Goal: Task Accomplishment & Management: Manage account settings

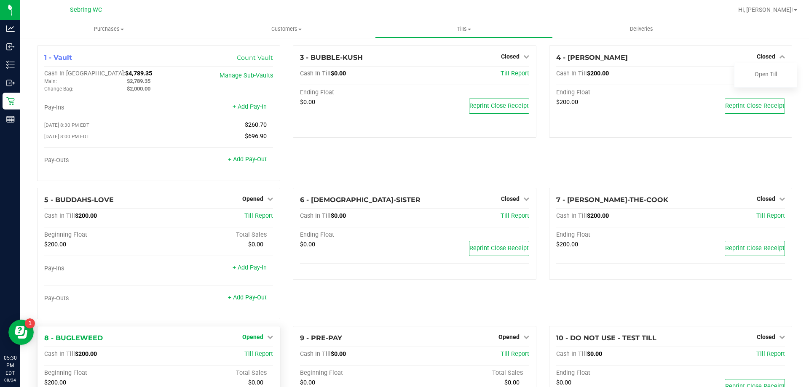
drag, startPoint x: 256, startPoint y: 345, endPoint x: 260, endPoint y: 339, distance: 6.7
click at [257, 343] on div "8 - BUGLEWEED Opened Close Till" at bounding box center [158, 338] width 229 height 10
click at [261, 335] on span "Opened" at bounding box center [252, 337] width 21 height 7
click at [268, 355] on div "Close Till" at bounding box center [254, 354] width 62 height 11
click at [264, 355] on link "Close Till" at bounding box center [254, 354] width 23 height 7
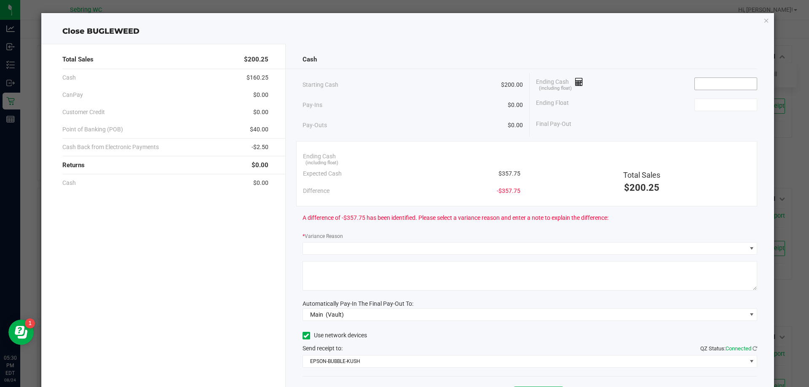
click at [710, 79] on input at bounding box center [726, 84] width 62 height 12
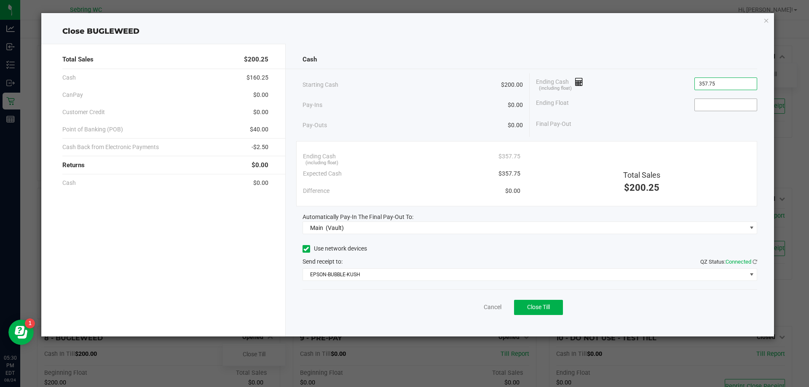
type input "$357.75"
click at [720, 102] on input at bounding box center [726, 105] width 62 height 12
click at [523, 304] on button "Close Till" at bounding box center [538, 307] width 49 height 15
type input "$200.00"
click at [469, 310] on link "Dismiss" at bounding box center [474, 307] width 20 height 9
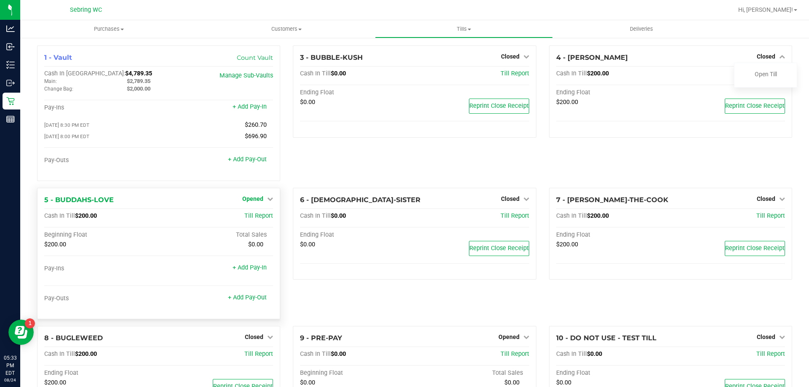
click at [250, 202] on span "Opened" at bounding box center [252, 199] width 21 height 7
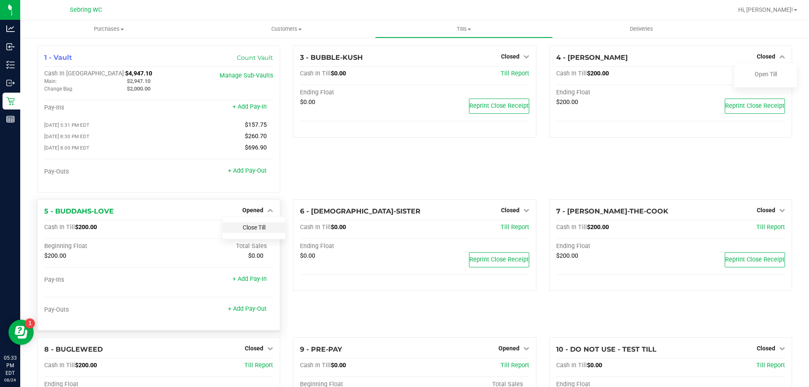
click at [259, 229] on link "Close Till" at bounding box center [254, 227] width 23 height 7
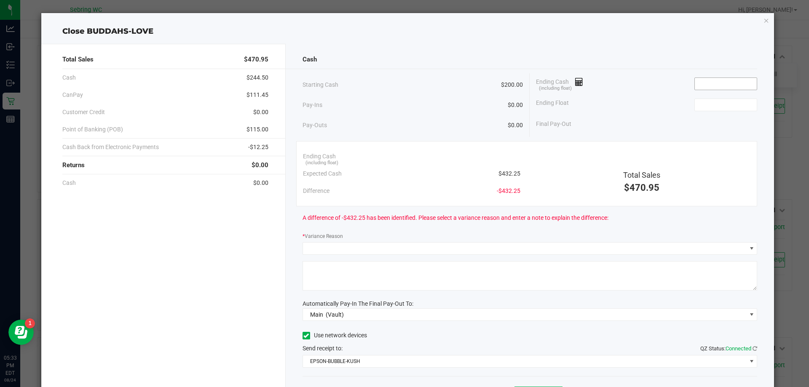
click at [715, 83] on input at bounding box center [726, 84] width 62 height 12
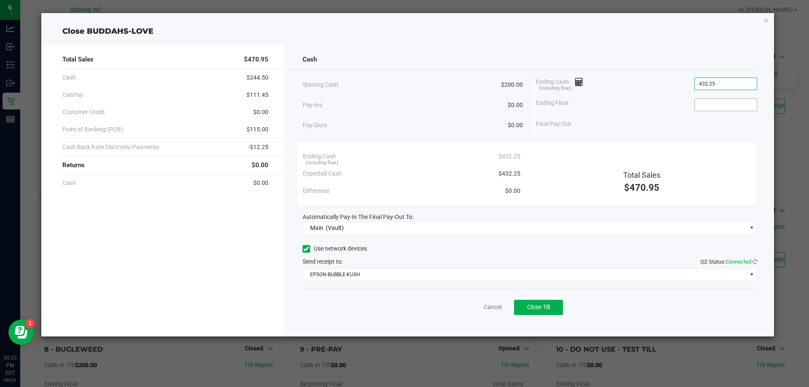
click at [710, 104] on input at bounding box center [726, 105] width 62 height 12
type input "$432.25"
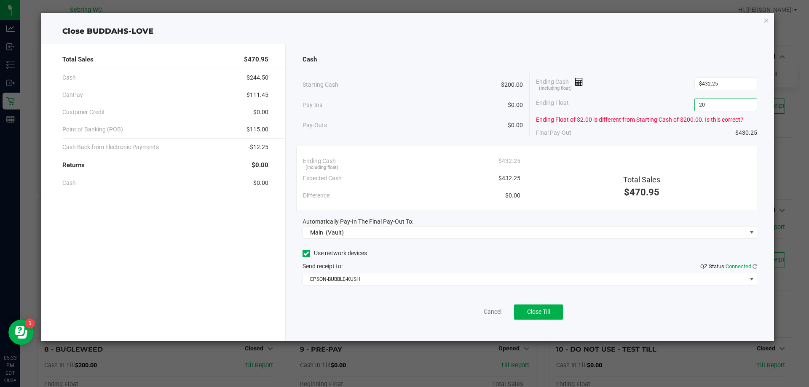
type input "200"
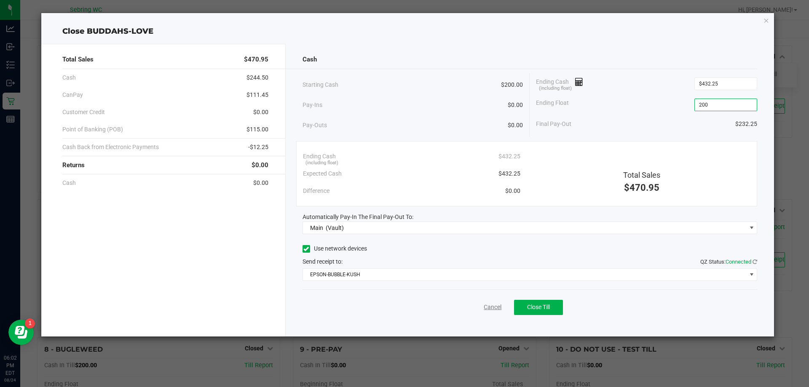
click at [491, 305] on link "Cancel" at bounding box center [493, 307] width 18 height 9
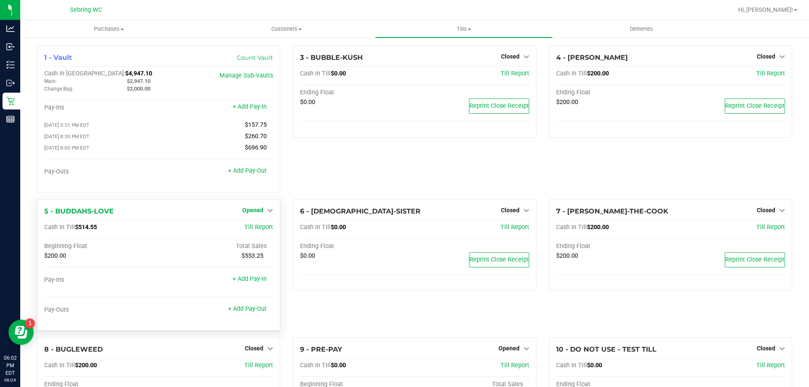
click at [259, 214] on span "Opened" at bounding box center [252, 210] width 21 height 7
click at [262, 231] on link "Close Till" at bounding box center [254, 227] width 23 height 7
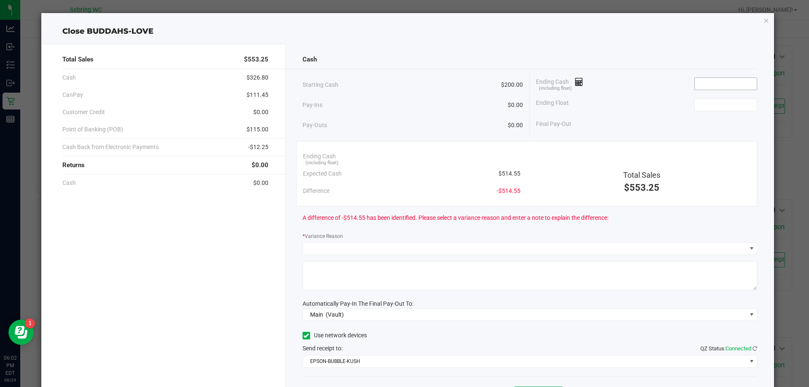
click at [715, 82] on input at bounding box center [726, 84] width 62 height 12
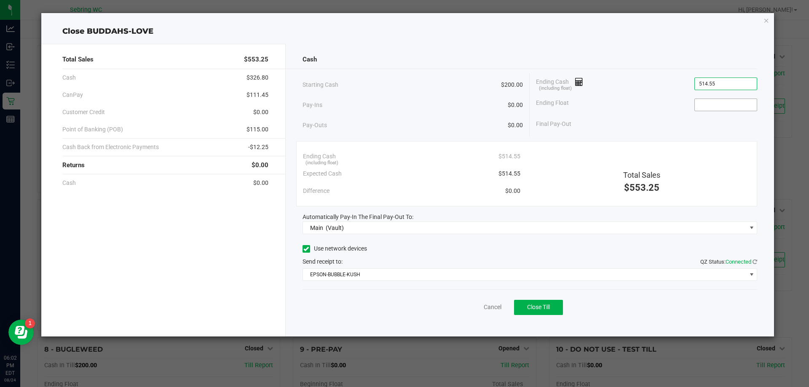
click at [723, 102] on input at bounding box center [726, 105] width 62 height 12
type input "$514.55"
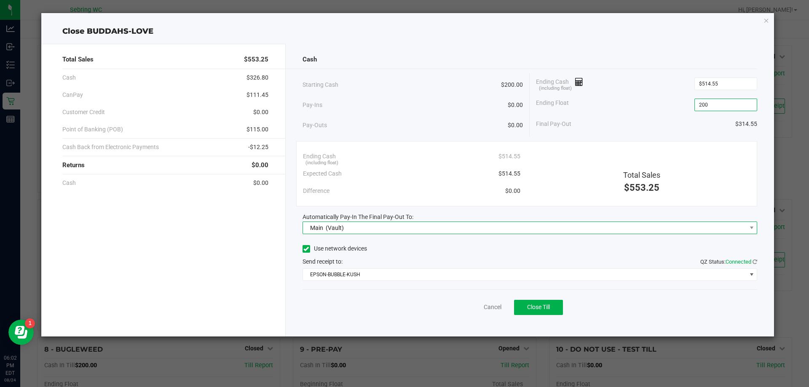
type input "$200.00"
click at [464, 224] on span "Main (Vault)" at bounding box center [525, 228] width 444 height 12
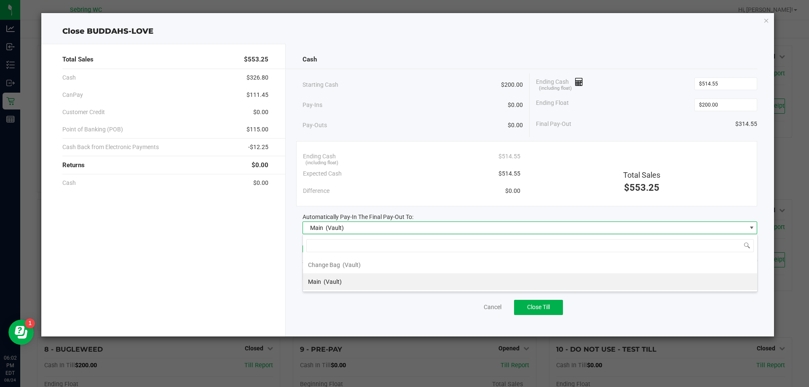
scroll to position [13, 455]
click at [455, 230] on span "Main (Vault)" at bounding box center [525, 228] width 444 height 12
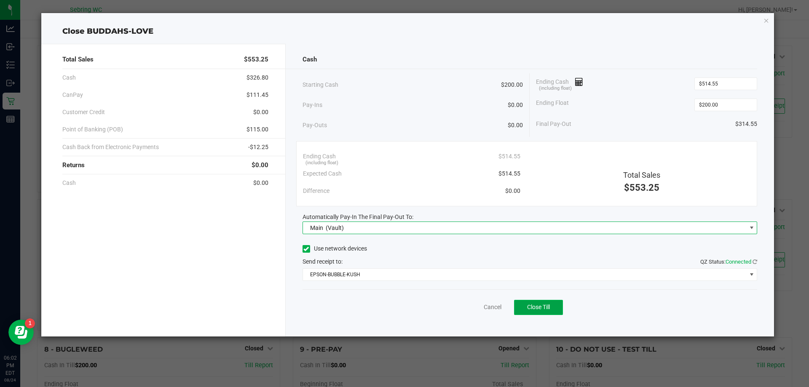
click at [522, 309] on button "Close Till" at bounding box center [538, 307] width 49 height 15
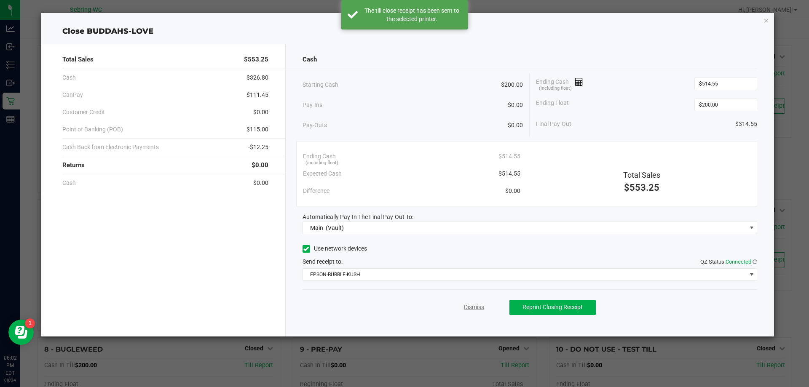
click at [472, 309] on link "Dismiss" at bounding box center [474, 307] width 20 height 9
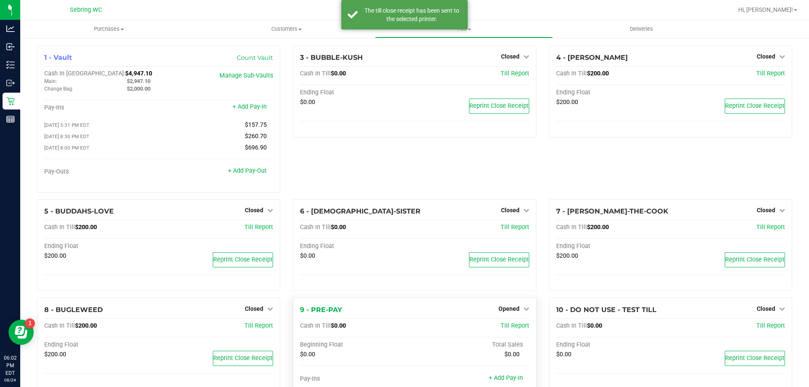
click at [530, 311] on div "9 - PRE-PAY Opened Close Till Cash In Till $0.00 Till Report Beginning Float To…" at bounding box center [414, 363] width 243 height 131
click at [523, 312] on icon at bounding box center [526, 309] width 6 height 6
click at [509, 327] on link "Close Till" at bounding box center [509, 326] width 23 height 7
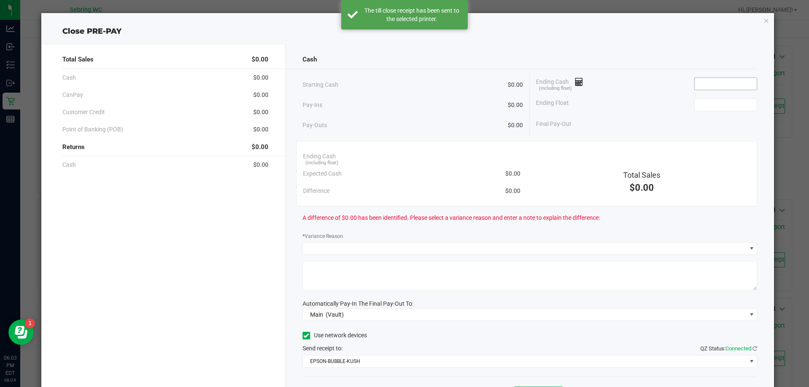
click at [728, 86] on input at bounding box center [726, 84] width 62 height 12
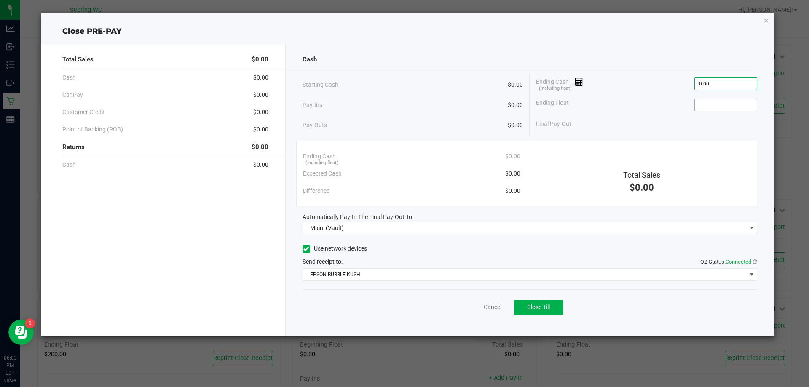
type input "$0.00"
click at [717, 99] on input at bounding box center [726, 105] width 62 height 12
type input "$0.00"
click at [551, 313] on button "Close Till" at bounding box center [538, 307] width 49 height 15
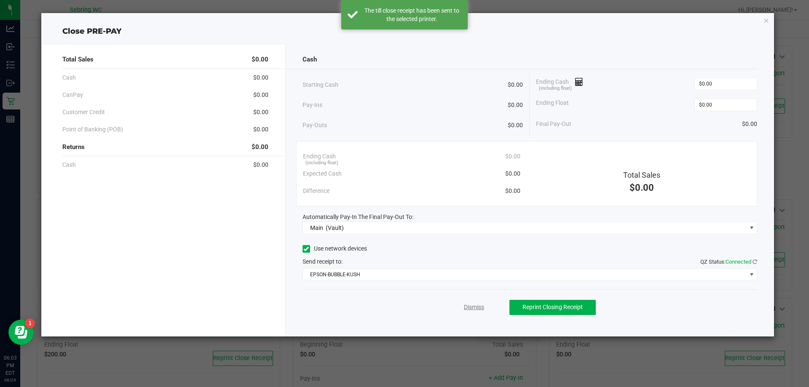
click at [466, 307] on link "Dismiss" at bounding box center [474, 307] width 20 height 9
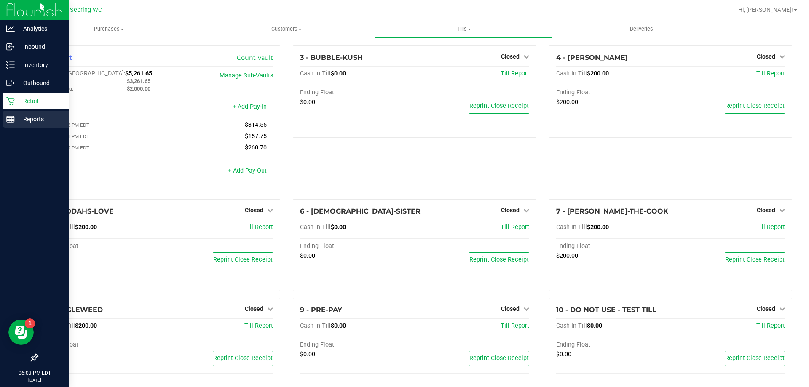
click at [11, 126] on div "Reports" at bounding box center [36, 119] width 67 height 17
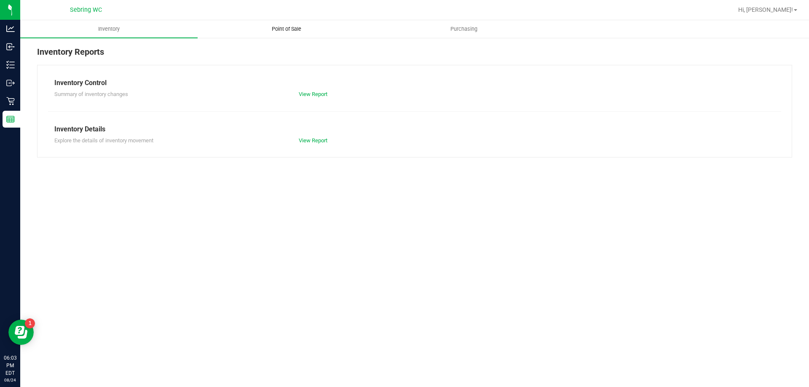
click at [274, 36] on uib-tab-heading "Point of Sale" at bounding box center [286, 29] width 177 height 17
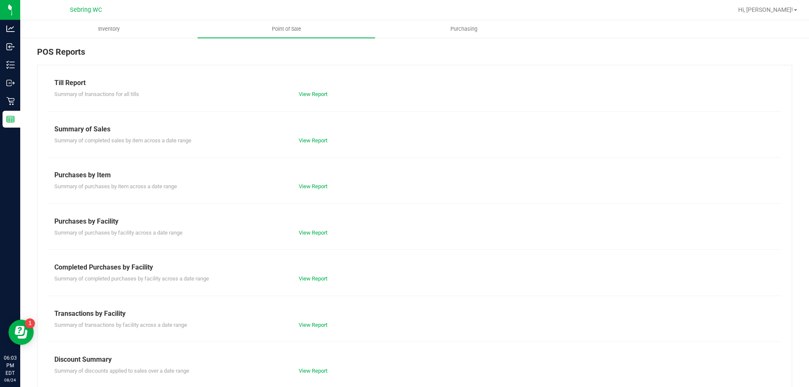
click at [295, 319] on div "Summary of transactions by facility across a date range View Report" at bounding box center [414, 324] width 733 height 11
click at [299, 327] on link "View Report" at bounding box center [313, 325] width 29 height 6
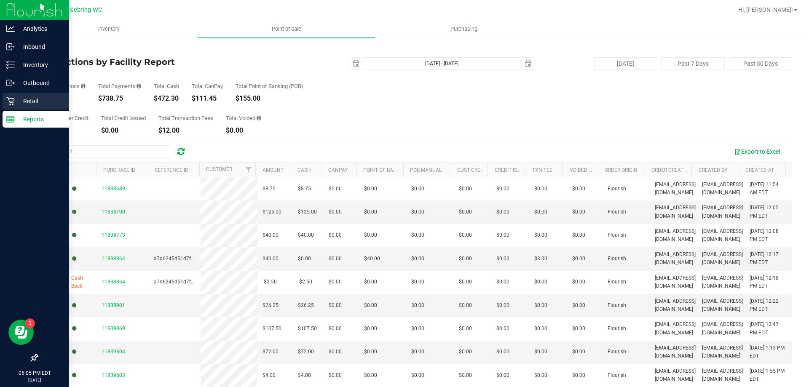
click at [32, 107] on div "Retail" at bounding box center [36, 101] width 67 height 17
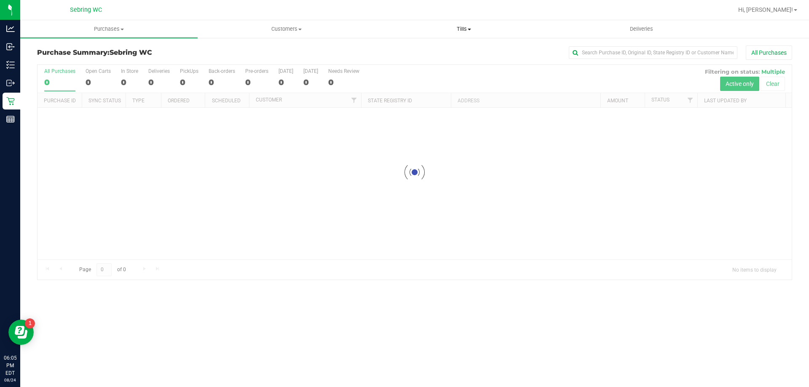
click at [449, 23] on uib-tab-heading "Tills Manage tills Reconcile e-payments" at bounding box center [463, 29] width 177 height 17
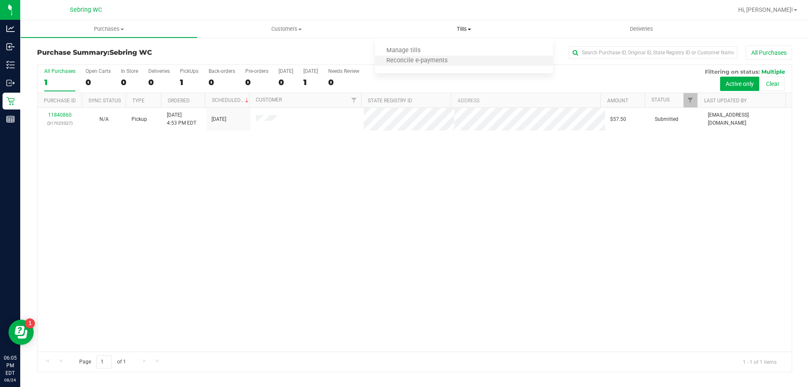
click at [440, 65] on li "Reconcile e-payments" at bounding box center [463, 61] width 177 height 10
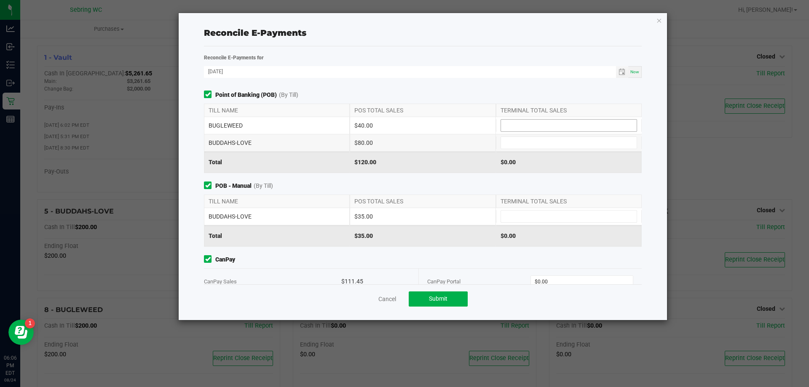
click at [538, 123] on input at bounding box center [569, 126] width 136 height 12
type input "$40.00"
click at [538, 142] on input at bounding box center [569, 143] width 136 height 12
type input "$80.00"
click at [528, 212] on input at bounding box center [569, 217] width 136 height 12
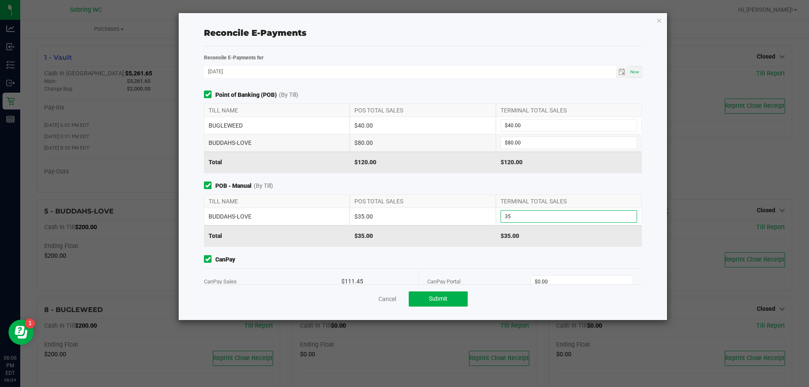
type input "$35.00"
click at [513, 185] on span "POB - Manual (By Till)" at bounding box center [423, 186] width 438 height 9
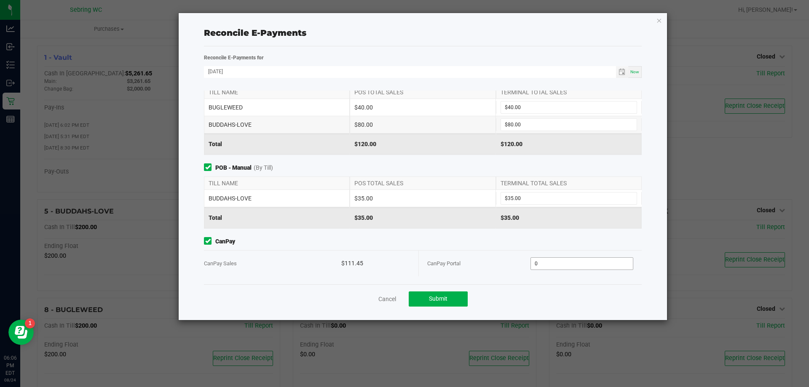
click at [554, 259] on input "0" at bounding box center [582, 264] width 102 height 12
type input "$111.45"
click at [438, 293] on button "Submit" at bounding box center [438, 299] width 59 height 15
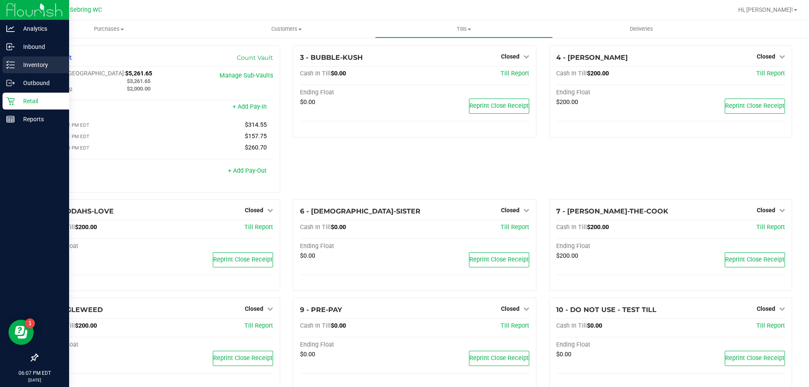
click at [20, 62] on p "Inventory" at bounding box center [40, 65] width 51 height 10
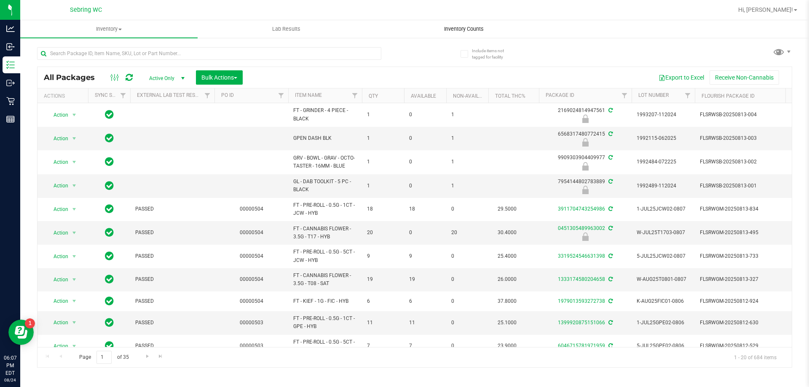
click at [469, 29] on span "Inventory Counts" at bounding box center [464, 29] width 62 height 8
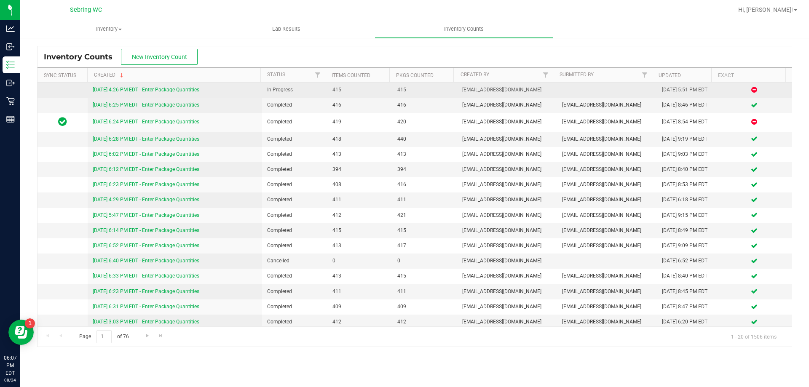
click at [122, 92] on link "[DATE] 4:26 PM EDT - Enter Package Quantities" at bounding box center [146, 90] width 107 height 6
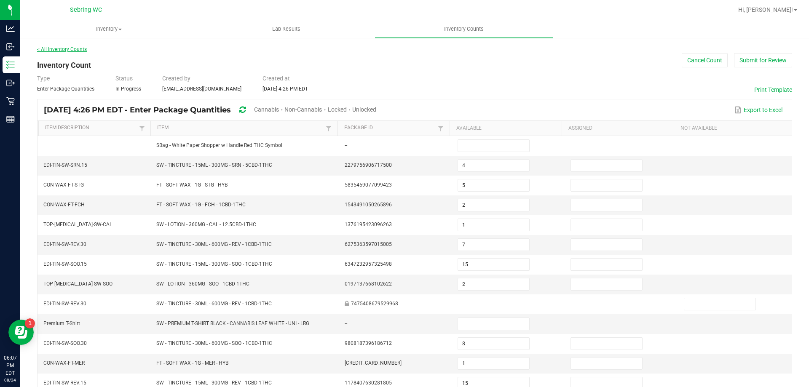
click at [81, 49] on link "< All Inventory Counts" at bounding box center [62, 49] width 50 height 6
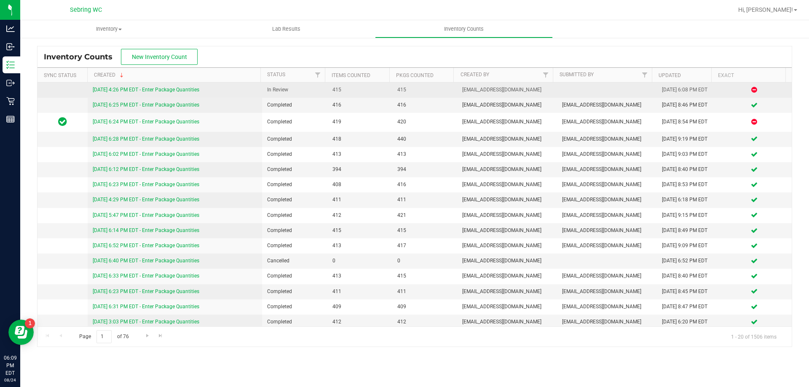
click at [195, 88] on link "8/24/25 4:26 PM EDT - Enter Package Quantities" at bounding box center [146, 90] width 107 height 6
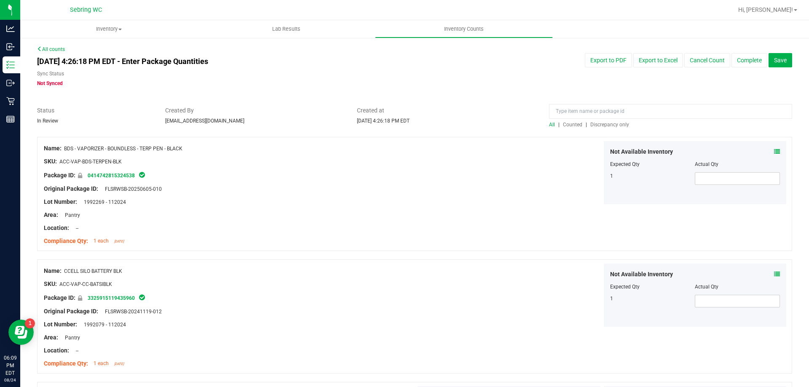
click at [605, 123] on span "Discrepancy only" at bounding box center [609, 125] width 39 height 6
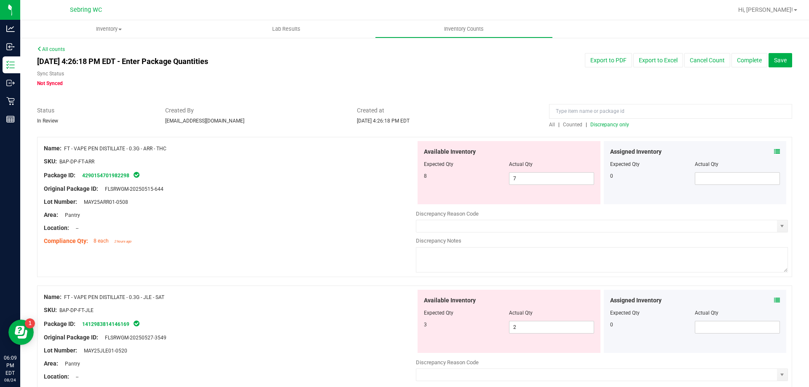
click at [775, 147] on div "Assigned Inventory Expected Qty Actual Qty 0" at bounding box center [695, 172] width 183 height 63
click at [774, 150] on div "Assigned Inventory Expected Qty Actual Qty 0" at bounding box center [695, 172] width 183 height 63
click at [774, 153] on icon at bounding box center [777, 152] width 6 height 6
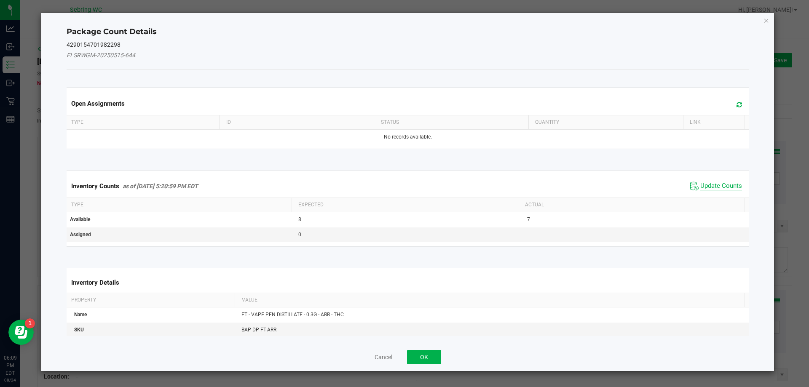
click at [723, 187] on span "Update Counts" at bounding box center [721, 186] width 42 height 8
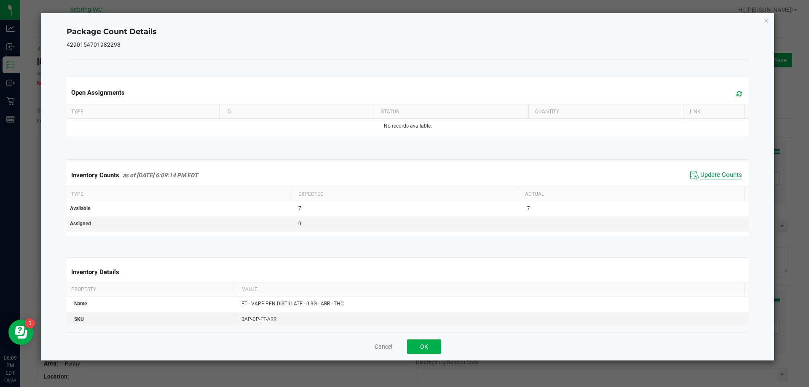
click at [721, 181] on span "Update Counts" at bounding box center [716, 175] width 56 height 13
click at [393, 346] on div "Cancel OK" at bounding box center [408, 346] width 683 height 28
drag, startPoint x: 384, startPoint y: 344, endPoint x: 570, endPoint y: 312, distance: 188.1
click at [384, 343] on button "Cancel" at bounding box center [384, 347] width 18 height 8
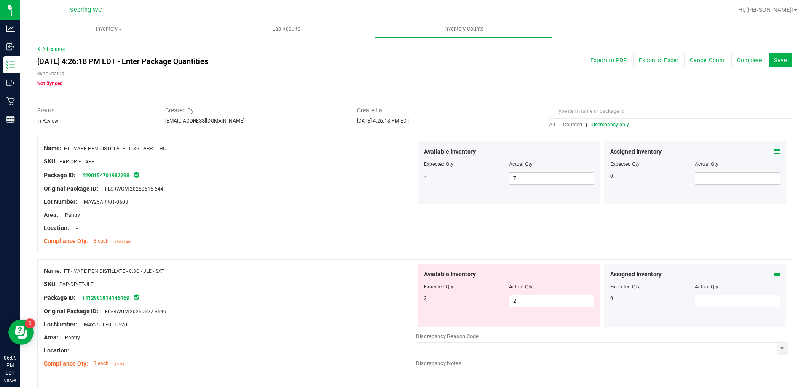
click at [774, 273] on icon at bounding box center [777, 274] width 6 height 6
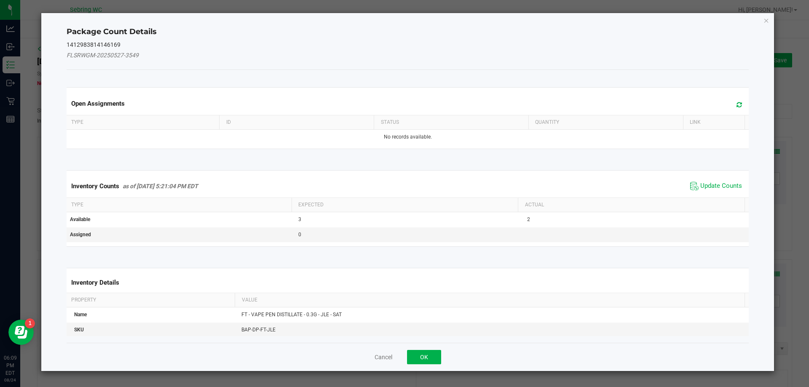
click at [725, 171] on kendo-grid "Inventory Counts as of Aug 24, 2025 5:21:04 PM EDT Update Counts Type Expected …" at bounding box center [407, 208] width 695 height 77
click at [723, 186] on span "Update Counts" at bounding box center [721, 186] width 42 height 8
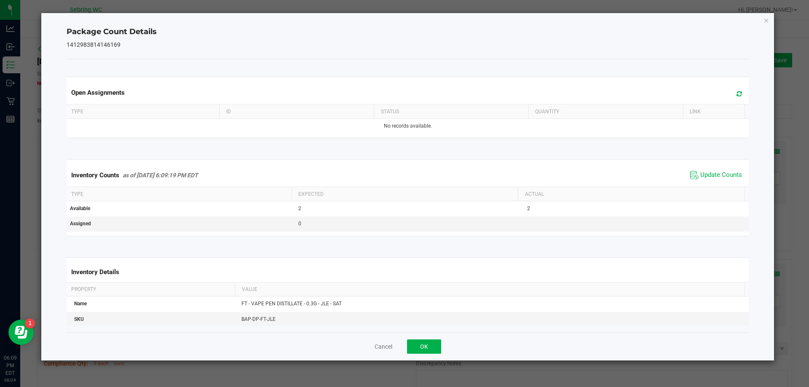
click at [394, 347] on div "Cancel OK" at bounding box center [408, 346] width 683 height 28
click at [390, 351] on button "Cancel" at bounding box center [384, 347] width 18 height 8
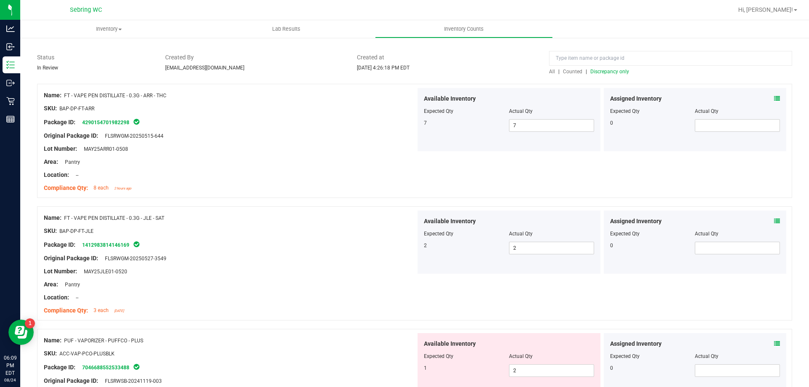
scroll to position [253, 0]
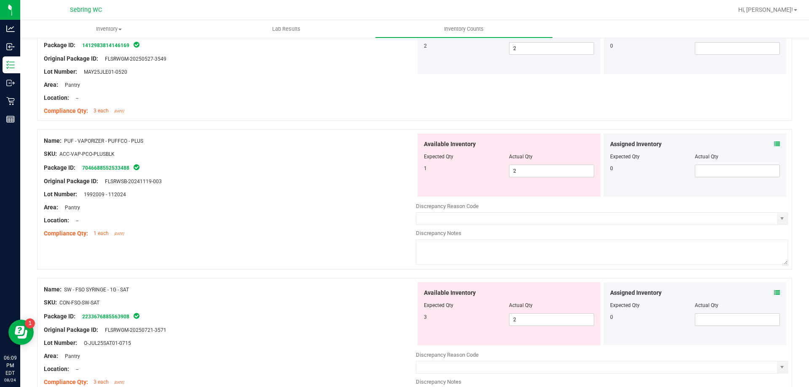
click at [774, 145] on icon at bounding box center [777, 144] width 6 height 6
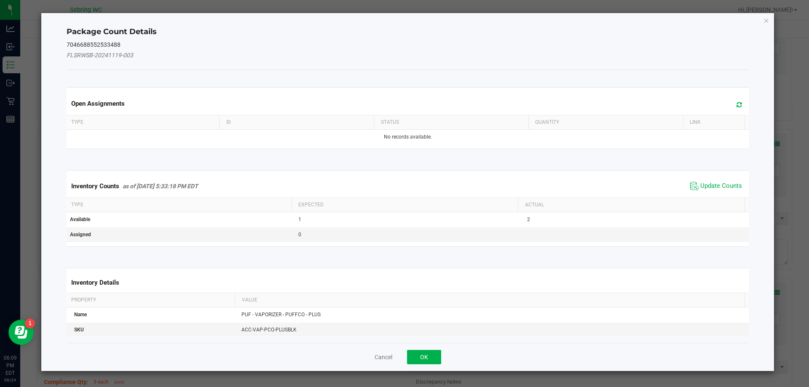
click at [729, 191] on span "Update Counts" at bounding box center [716, 186] width 56 height 13
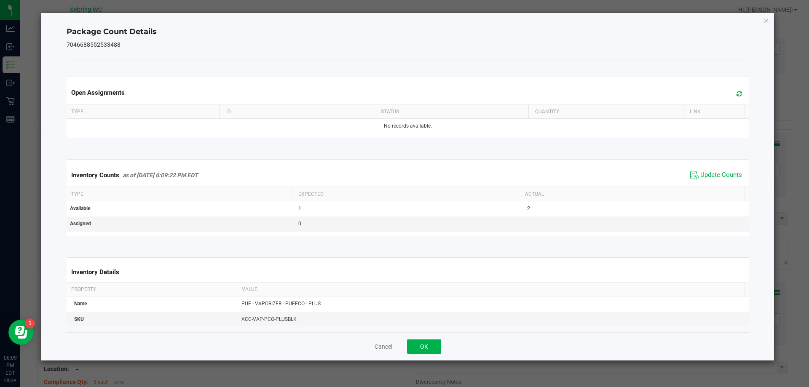
click at [726, 185] on div "Inventory Counts as of Aug 24, 2025 6:09:22 PM EDT Update Counts" at bounding box center [408, 175] width 686 height 23
click at [379, 352] on div "Cancel OK" at bounding box center [408, 346] width 683 height 28
click at [700, 177] on span "Update Counts" at bounding box center [721, 175] width 42 height 8
click at [694, 170] on span "Update Counts" at bounding box center [716, 175] width 56 height 13
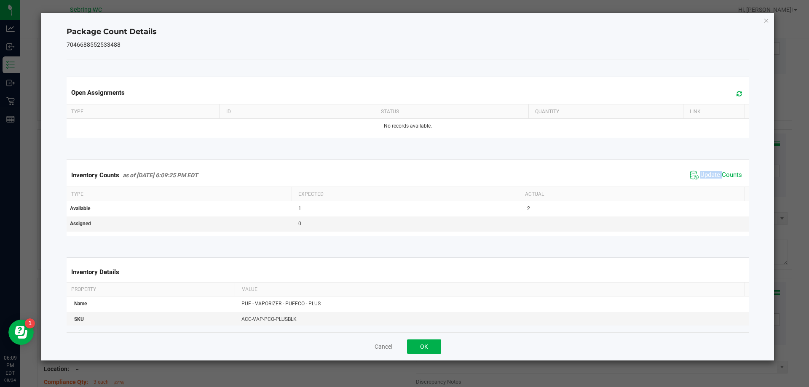
click at [694, 170] on span "Update Counts" at bounding box center [716, 175] width 56 height 13
click at [766, 20] on icon "Close" at bounding box center [767, 20] width 6 height 10
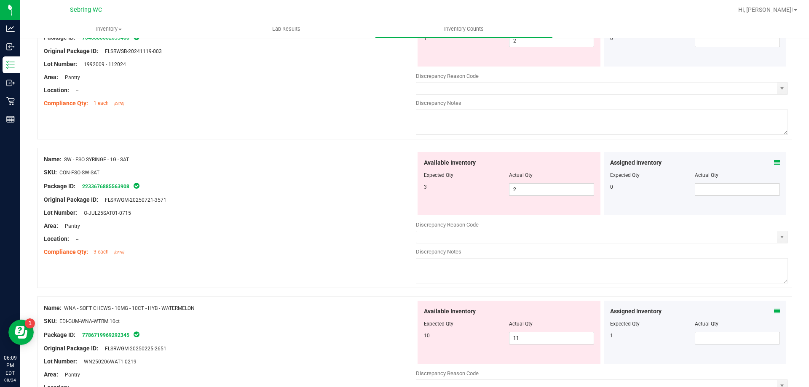
scroll to position [337, 0]
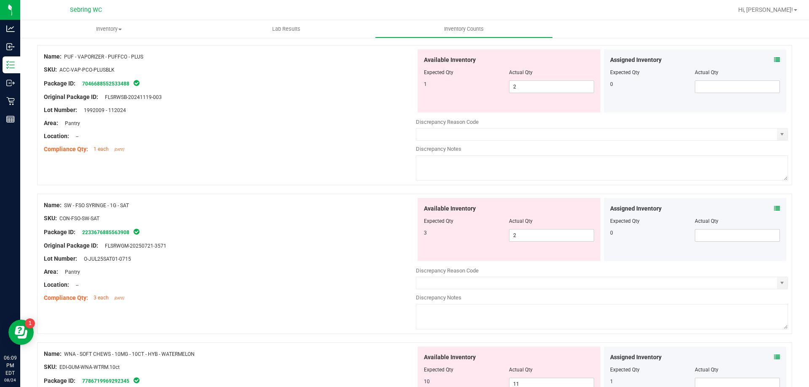
click at [774, 208] on icon at bounding box center [777, 209] width 6 height 6
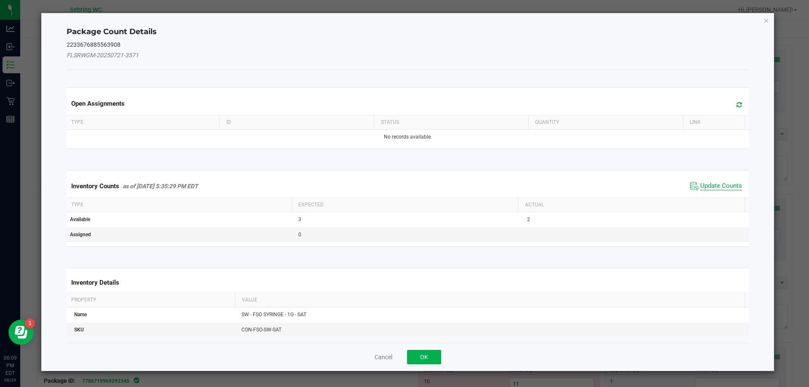
click at [703, 187] on span "Update Counts" at bounding box center [721, 186] width 42 height 8
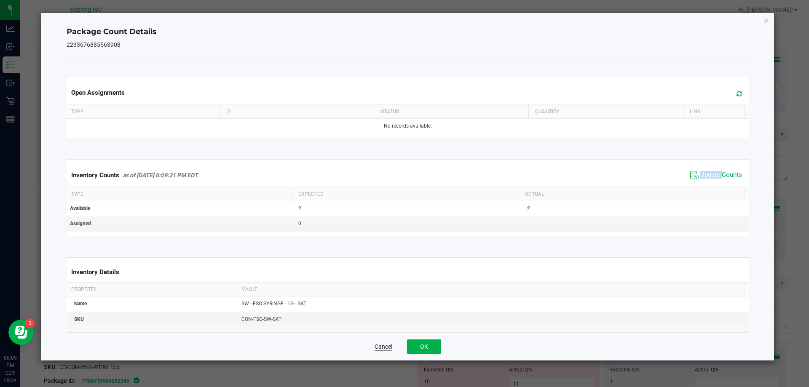
click at [376, 348] on button "Cancel" at bounding box center [384, 347] width 18 height 8
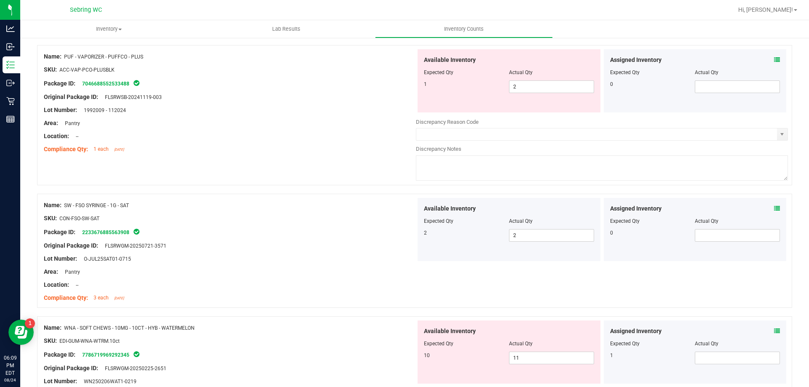
click at [774, 330] on div "Assigned Inventory Expected Qty Actual Qty 1" at bounding box center [695, 352] width 183 height 63
click at [774, 330] on icon at bounding box center [777, 331] width 6 height 6
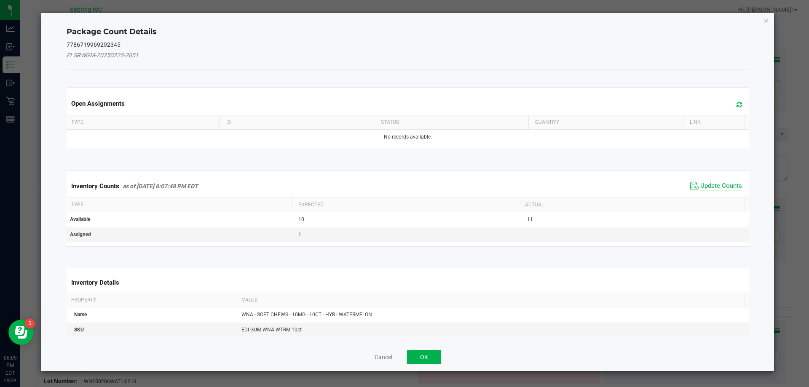
click at [722, 186] on span "Update Counts" at bounding box center [721, 186] width 42 height 8
click at [722, 186] on div "Inventory Counts as of Aug 24, 2025 6:07:48 PM EDT Update Counts" at bounding box center [408, 186] width 686 height 22
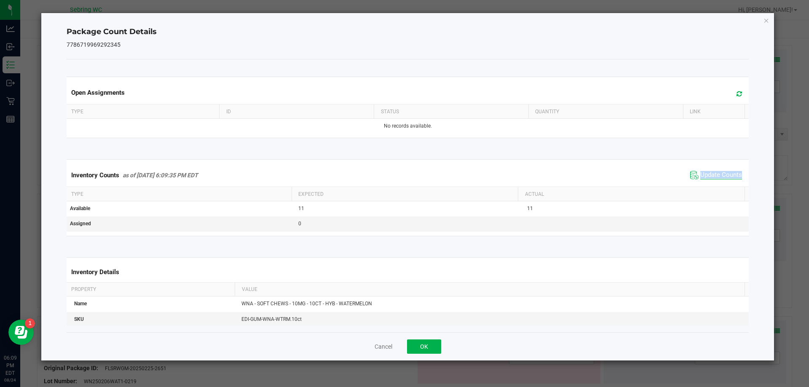
click at [722, 175] on span "Update Counts" at bounding box center [721, 175] width 42 height 8
click at [375, 352] on div "Cancel OK" at bounding box center [408, 346] width 683 height 28
click at [383, 344] on button "Cancel" at bounding box center [384, 347] width 18 height 8
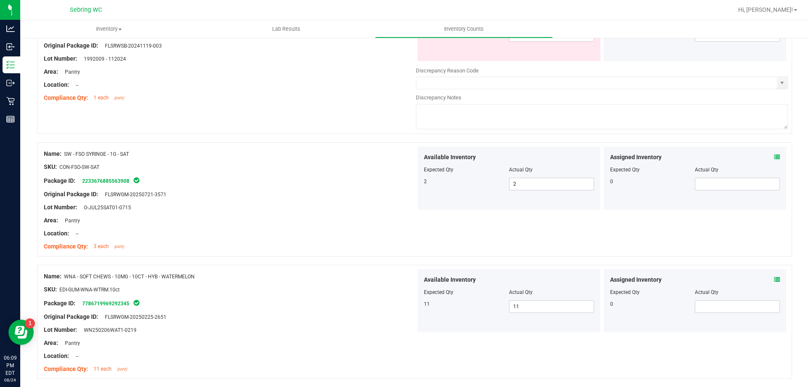
scroll to position [548, 0]
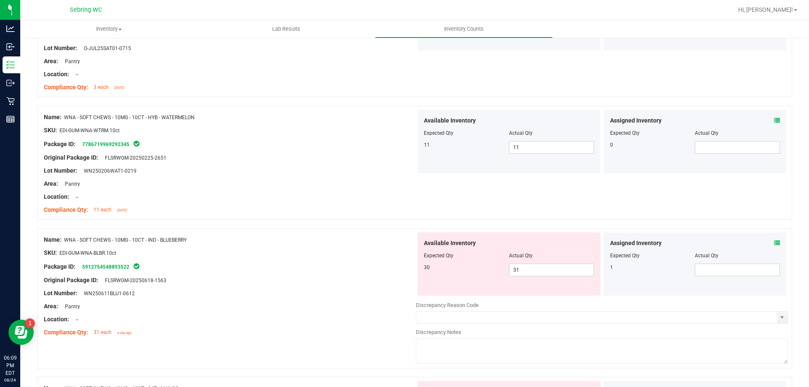
click at [774, 243] on icon at bounding box center [777, 243] width 6 height 6
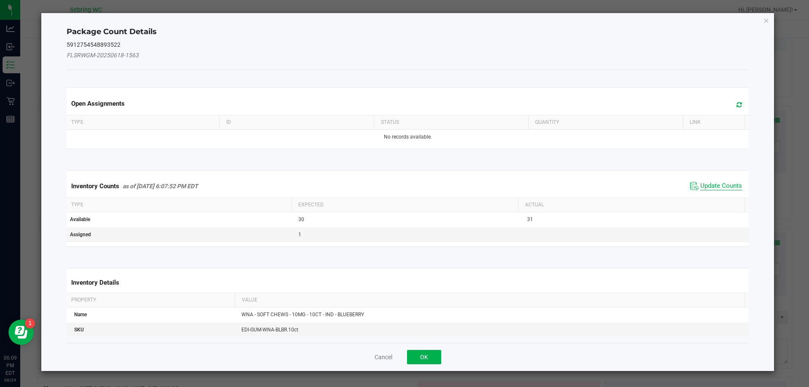
click at [728, 183] on span "Update Counts" at bounding box center [721, 186] width 42 height 8
click at [728, 183] on div "Inventory Counts as of Aug 24, 2025 6:07:52 PM EDT Update Counts" at bounding box center [408, 186] width 686 height 22
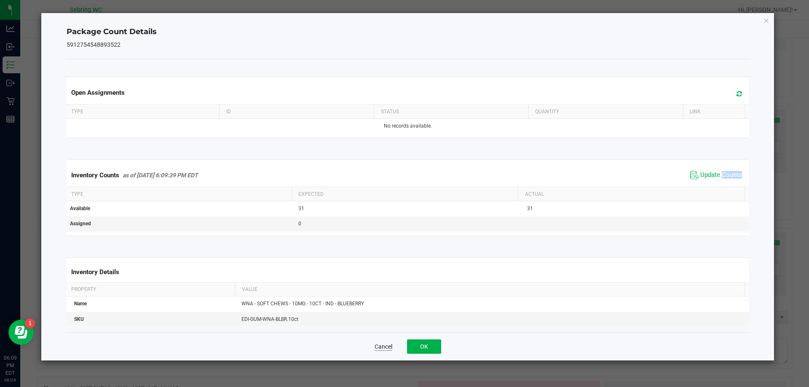
click at [382, 347] on button "Cancel" at bounding box center [384, 347] width 18 height 8
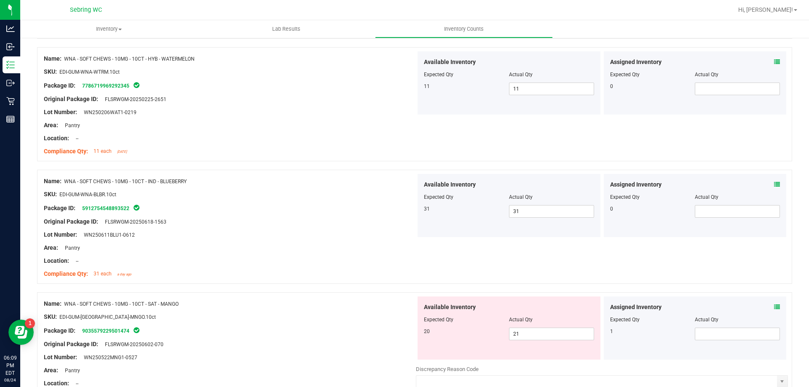
scroll to position [674, 0]
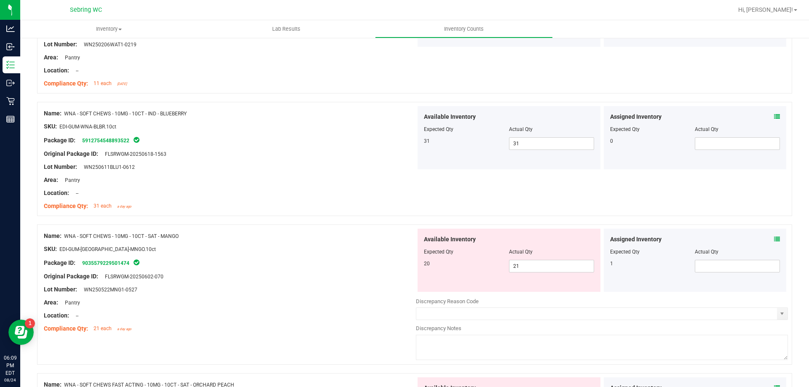
click at [774, 239] on icon at bounding box center [777, 239] width 6 height 6
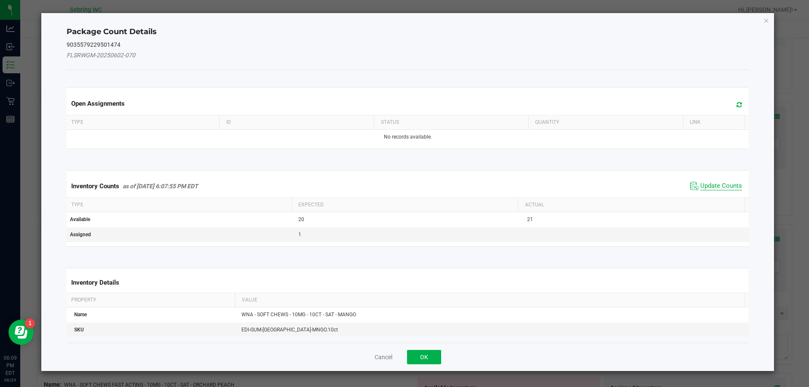
click at [723, 183] on span "Update Counts" at bounding box center [721, 186] width 42 height 8
click at [723, 183] on div "Inventory Counts as of Aug 24, 2025 6:07:55 PM EDT Update Counts" at bounding box center [408, 186] width 686 height 23
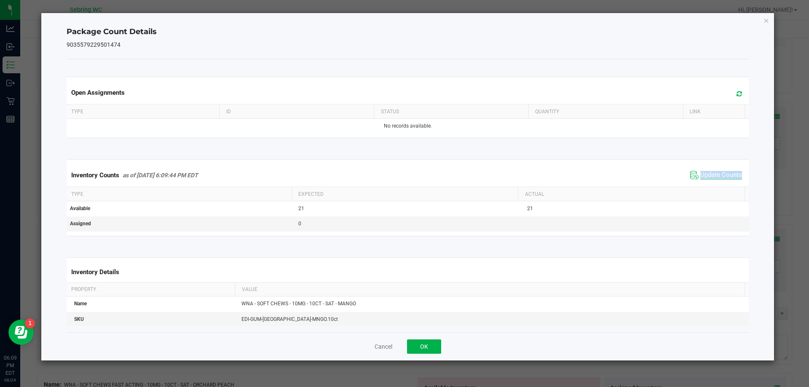
click at [723, 183] on div "Inventory Counts as of Aug 24, 2025 6:09:44 PM EDT Update Counts" at bounding box center [408, 175] width 686 height 23
click at [378, 340] on div "Cancel OK" at bounding box center [408, 346] width 683 height 28
click at [379, 342] on div "Cancel OK" at bounding box center [408, 346] width 683 height 28
click at [393, 344] on div "Cancel OK" at bounding box center [408, 346] width 683 height 28
click at [386, 348] on button "Cancel" at bounding box center [384, 347] width 18 height 8
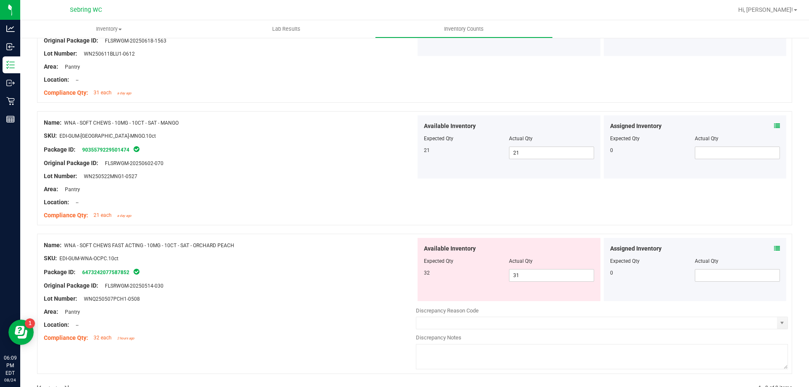
scroll to position [812, 0]
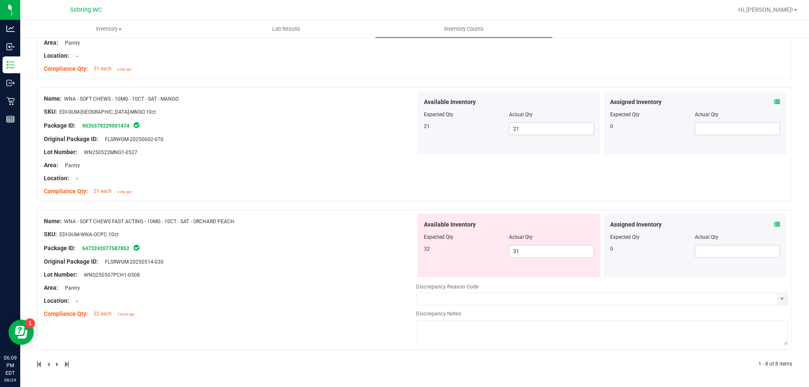
click at [776, 223] on div "Assigned Inventory Expected Qty Actual Qty 0" at bounding box center [695, 245] width 183 height 63
click at [772, 232] on div at bounding box center [695, 231] width 170 height 4
click at [775, 228] on div "Assigned Inventory Expected Qty Actual Qty 0" at bounding box center [695, 245] width 183 height 63
click at [774, 225] on icon at bounding box center [777, 225] width 6 height 6
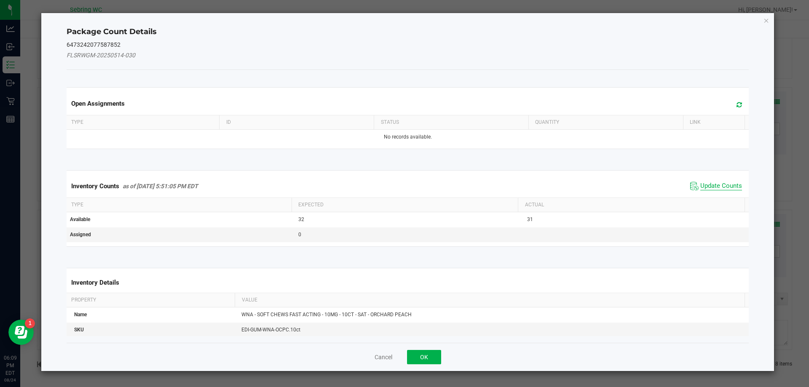
click at [715, 183] on span "Update Counts" at bounding box center [721, 186] width 42 height 8
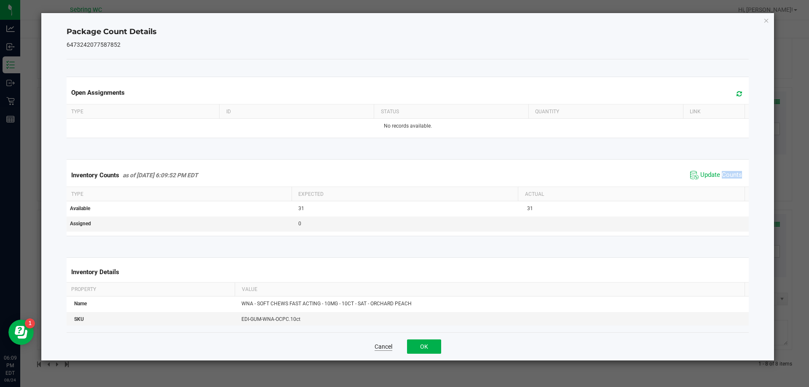
click at [380, 347] on button "Cancel" at bounding box center [384, 347] width 18 height 8
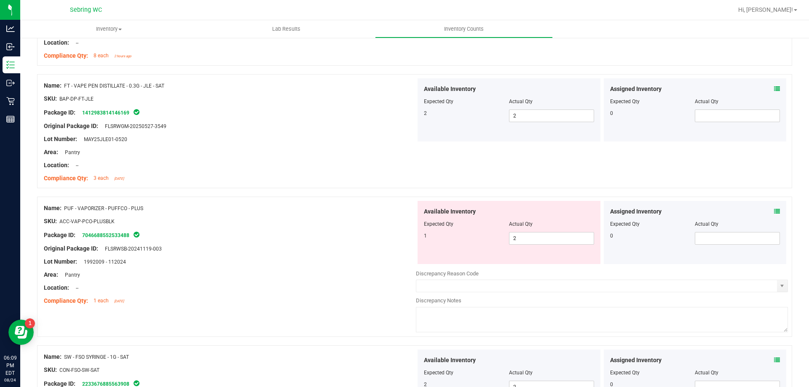
scroll to position [0, 0]
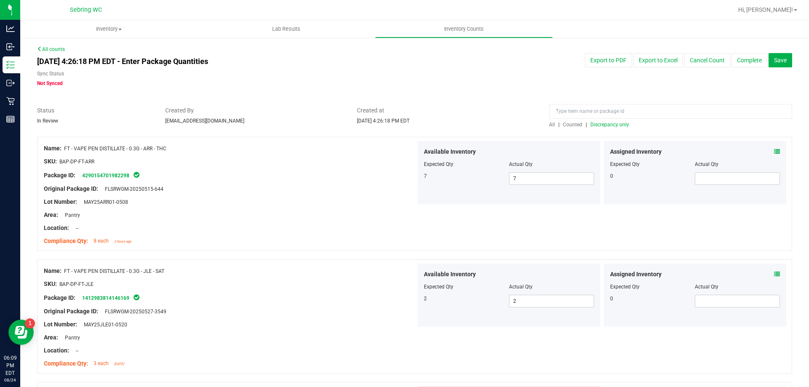
click at [601, 129] on div at bounding box center [414, 133] width 755 height 8
click at [602, 125] on span "Discrepancy only" at bounding box center [609, 125] width 39 height 6
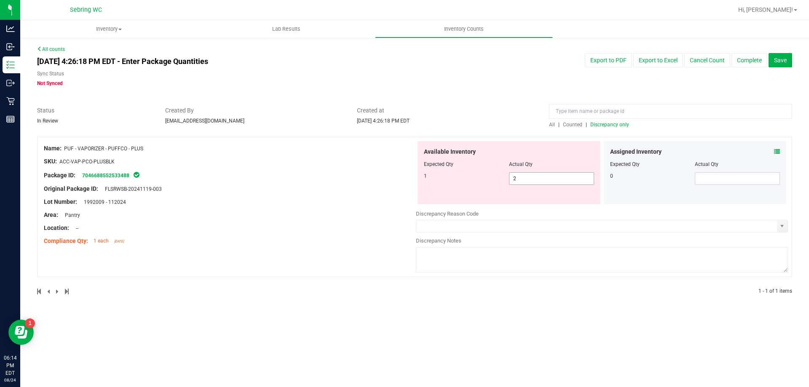
click at [527, 178] on input "2" at bounding box center [551, 179] width 84 height 12
type input "1"
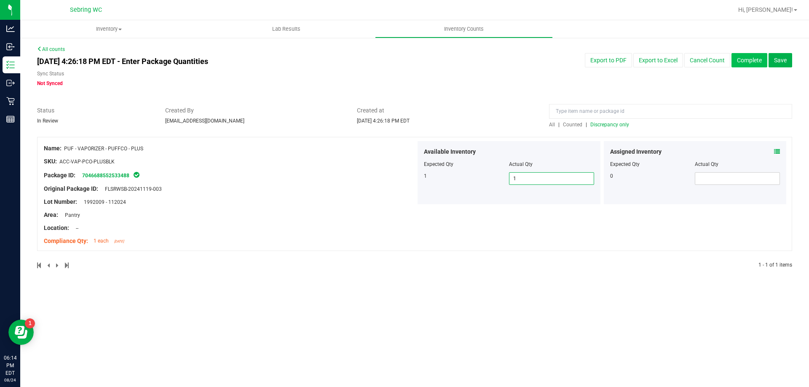
click at [743, 59] on button "Complete" at bounding box center [749, 60] width 36 height 14
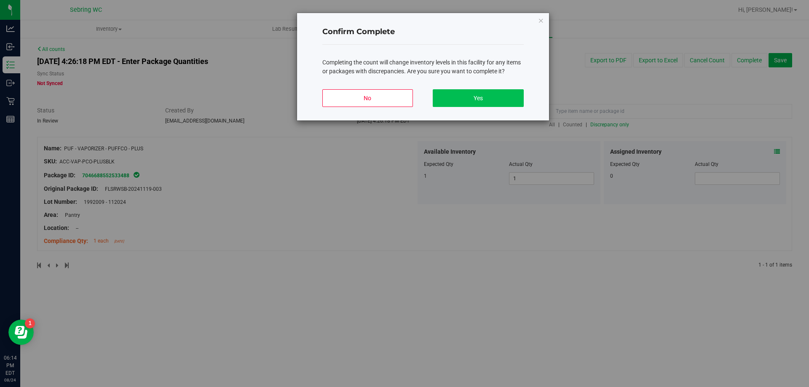
click at [483, 97] on button "Yes" at bounding box center [478, 98] width 91 height 18
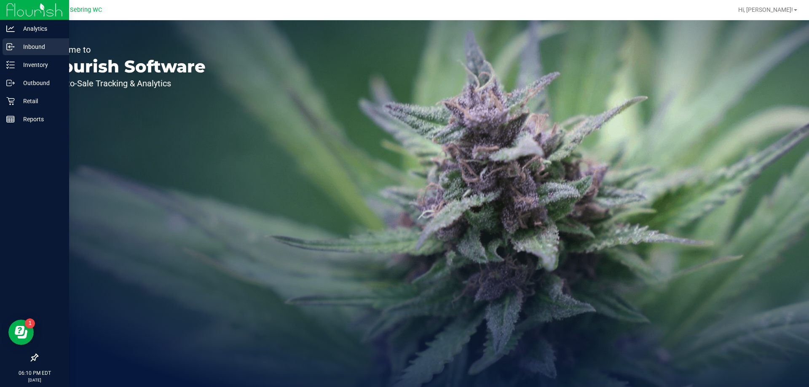
click at [28, 48] on p "Inbound" at bounding box center [40, 47] width 51 height 10
click at [36, 64] on p "Inventory" at bounding box center [40, 65] width 51 height 10
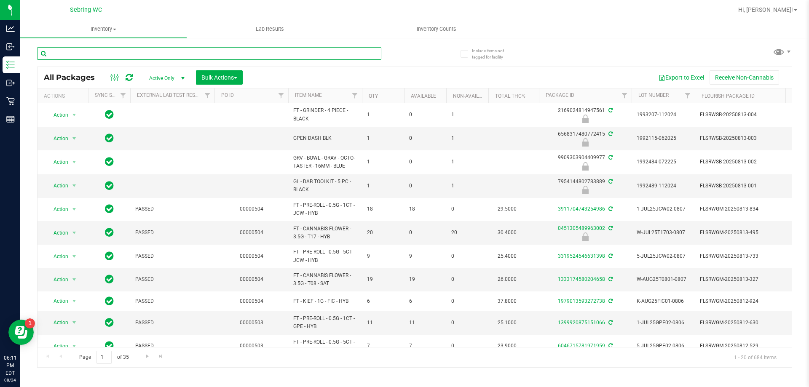
click at [178, 50] on input "text" at bounding box center [209, 53] width 344 height 13
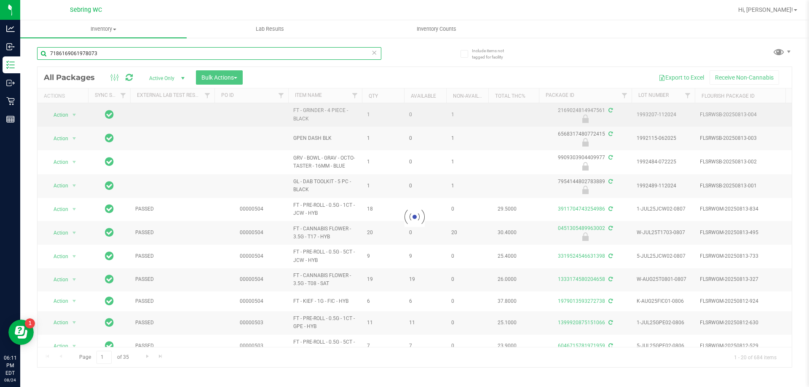
type input "7186169061978073"
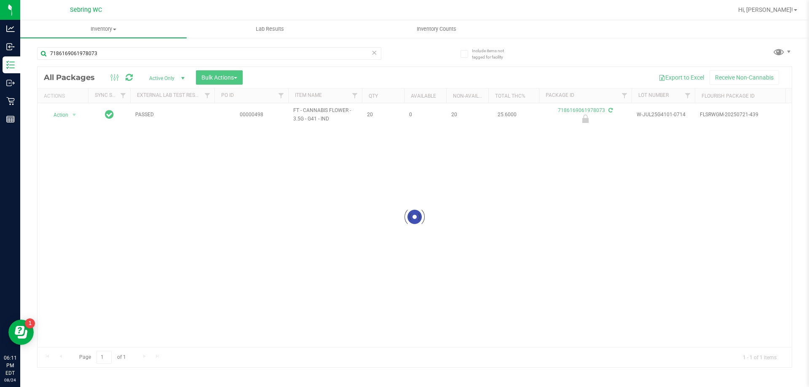
click at [64, 113] on div at bounding box center [415, 217] width 754 height 300
click at [64, 114] on icon at bounding box center [62, 114] width 7 height 7
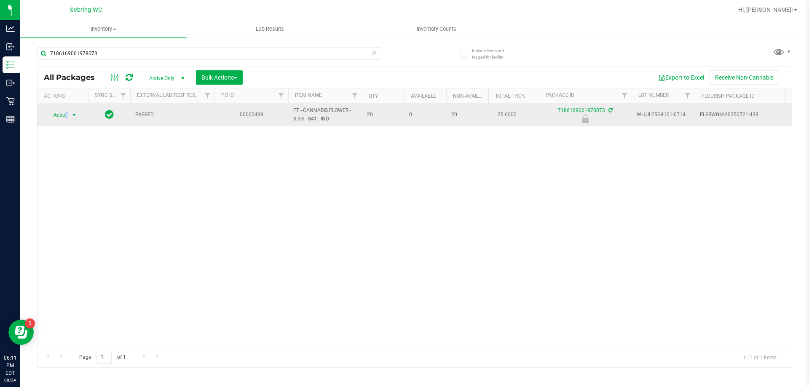
click at [67, 115] on span "Action" at bounding box center [57, 115] width 23 height 12
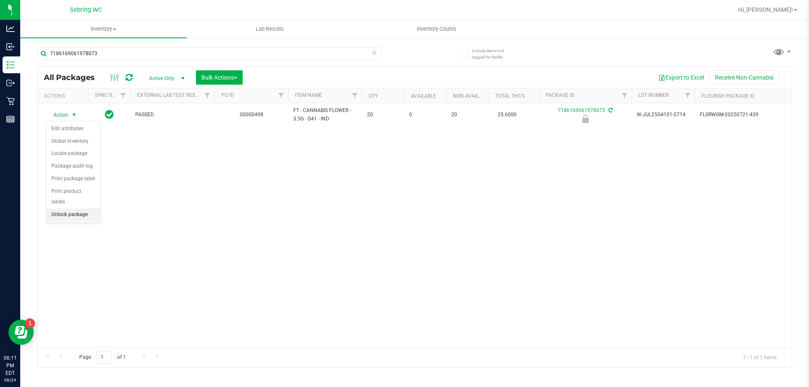
click at [83, 209] on li "Unlock package" at bounding box center [73, 215] width 54 height 13
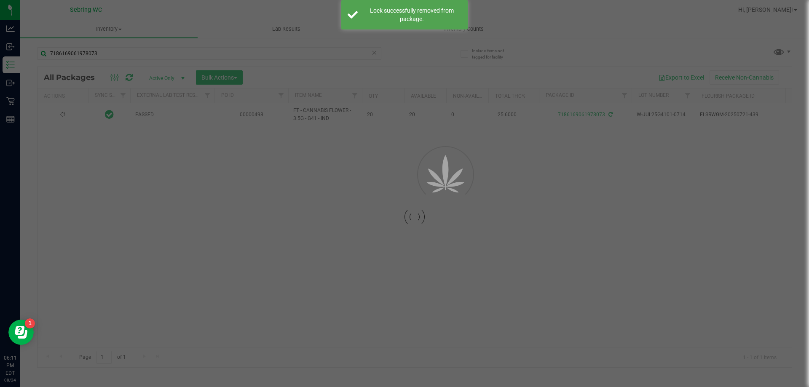
drag, startPoint x: 60, startPoint y: 115, endPoint x: 67, endPoint y: 109, distance: 9.3
click at [67, 109] on div at bounding box center [404, 193] width 809 height 387
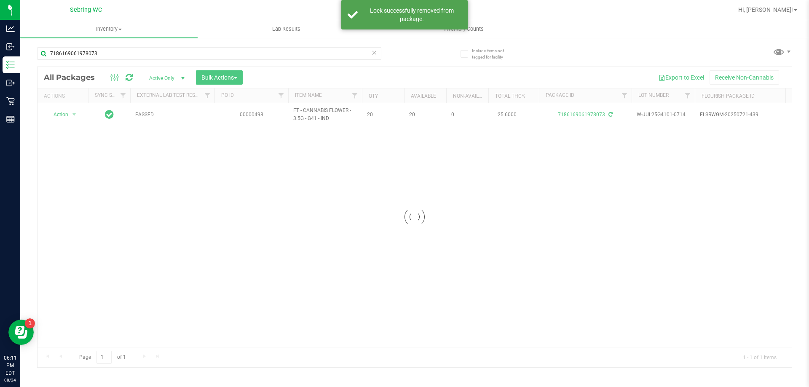
click at [64, 113] on div at bounding box center [415, 217] width 754 height 300
click at [62, 118] on span "Action" at bounding box center [57, 115] width 23 height 12
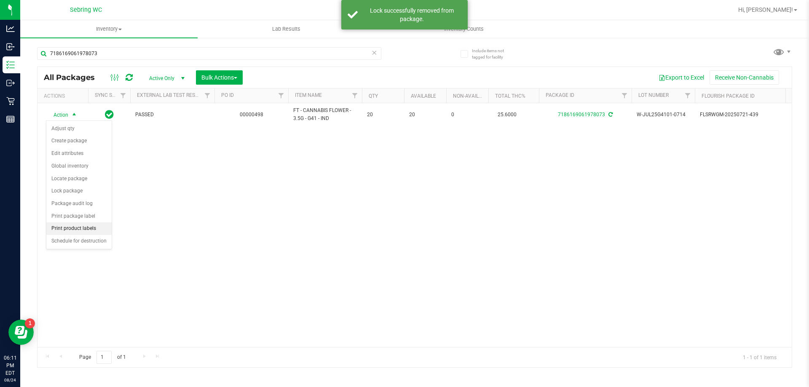
click at [86, 230] on li "Print product labels" at bounding box center [78, 228] width 65 height 13
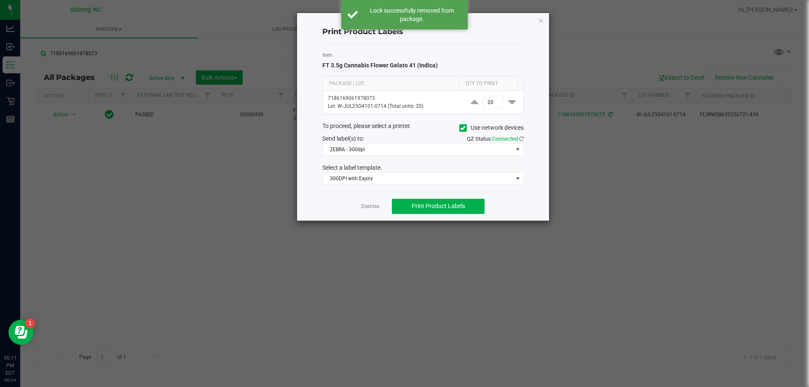
click at [375, 186] on div "Item FT 3.5g Cannabis Flower Gelato 41 (Indica) Package | Lot Qty to Print 7186…" at bounding box center [422, 118] width 201 height 147
click at [375, 179] on span "300DPI with Expiry" at bounding box center [418, 179] width 190 height 12
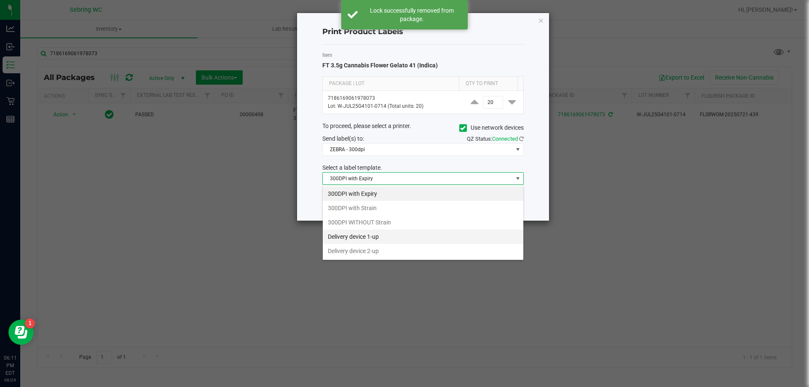
scroll to position [13, 201]
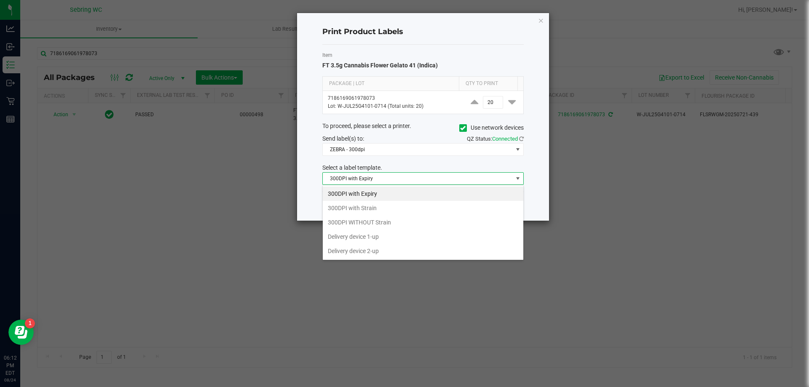
click at [267, 210] on div "Print Product Labels Item FT 3.5g Cannabis Flower Gelato 41 (Indica) Package | …" at bounding box center [407, 117] width 283 height 209
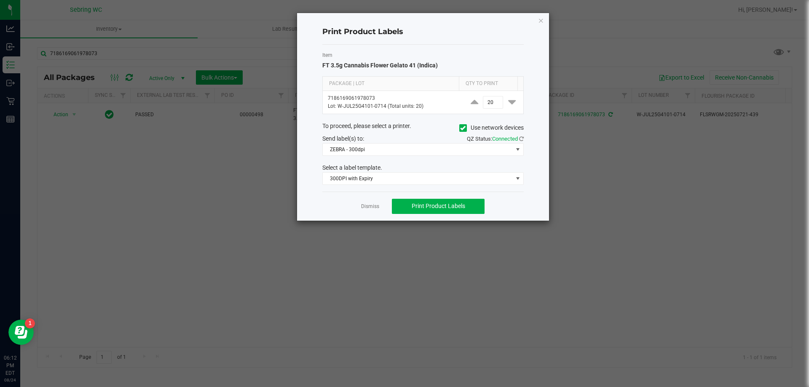
click at [370, 198] on div "Dismiss Print Product Labels" at bounding box center [422, 206] width 201 height 29
click at [370, 205] on link "Dismiss" at bounding box center [370, 206] width 18 height 7
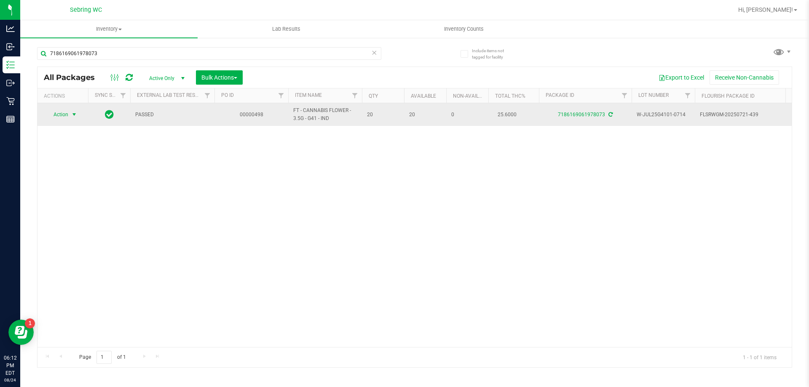
click at [63, 118] on span "Action" at bounding box center [57, 115] width 23 height 12
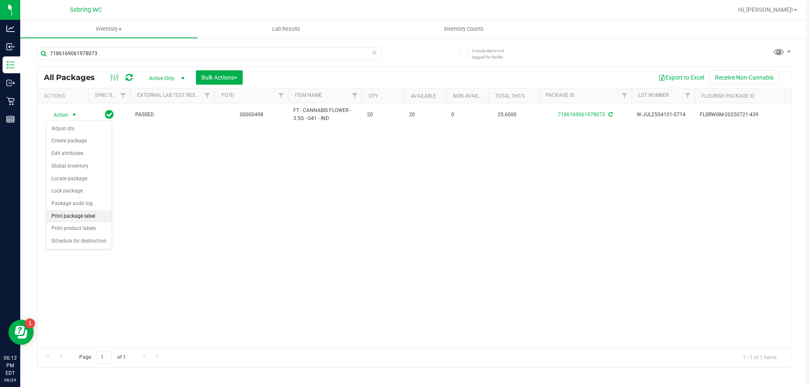
click at [80, 217] on li "Print package label" at bounding box center [78, 216] width 65 height 13
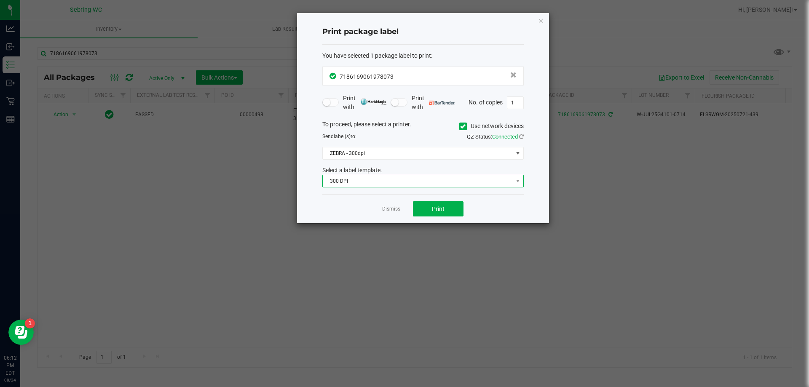
click at [389, 182] on span "300 DPI" at bounding box center [418, 181] width 190 height 12
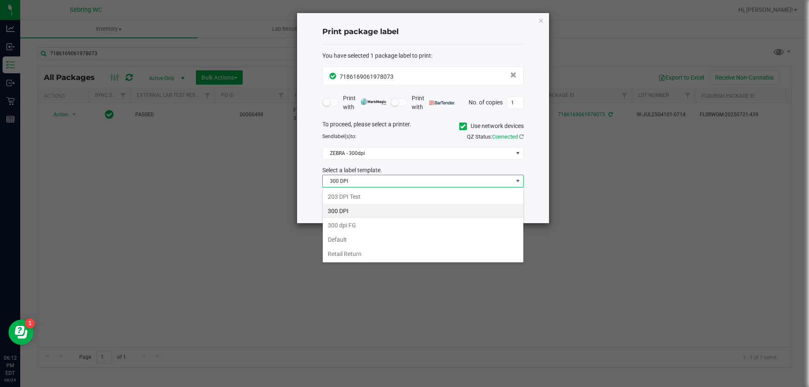
click at [359, 255] on li "Retail Return" at bounding box center [423, 254] width 201 height 14
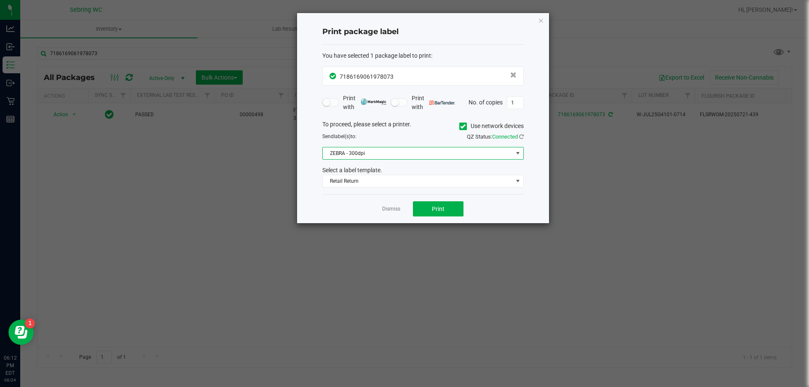
click at [354, 153] on span "ZEBRA - 300dpi" at bounding box center [418, 153] width 190 height 12
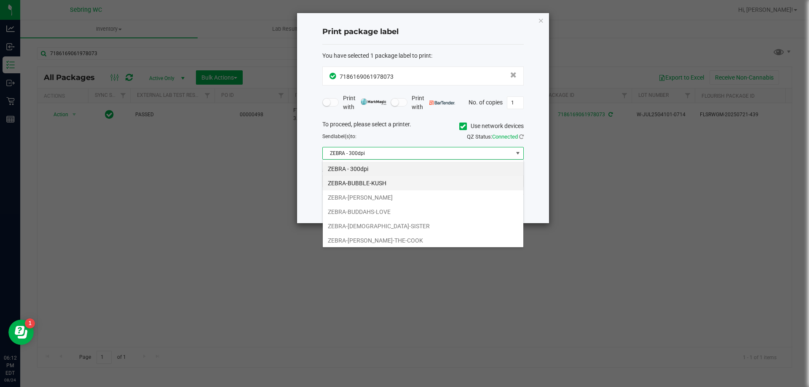
click at [378, 186] on li "ZEBRA-BUBBLE-KUSH" at bounding box center [423, 183] width 201 height 14
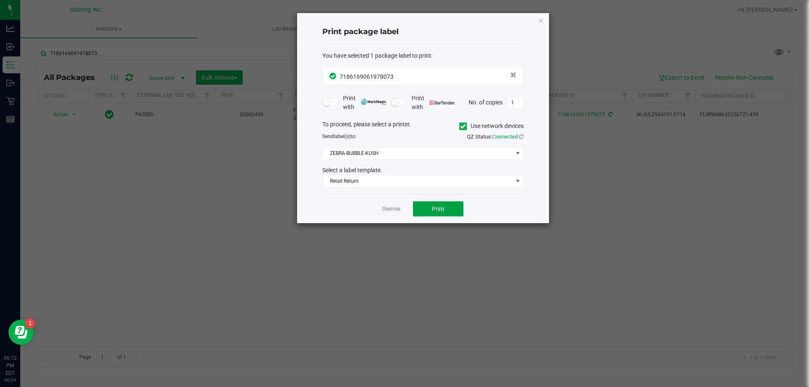
click at [427, 211] on button "Print" at bounding box center [438, 208] width 51 height 15
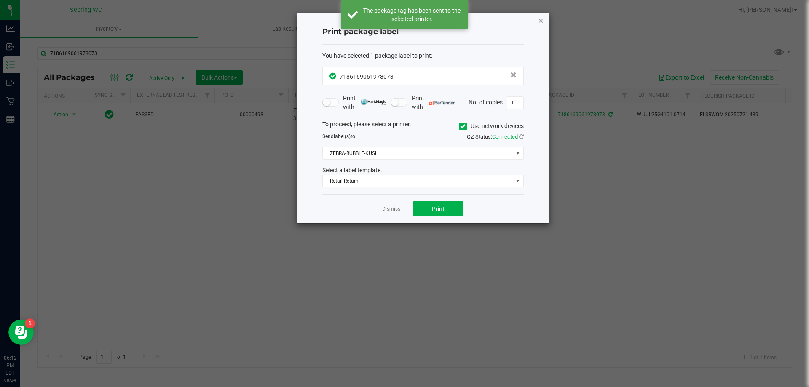
click at [541, 24] on icon "button" at bounding box center [541, 20] width 6 height 10
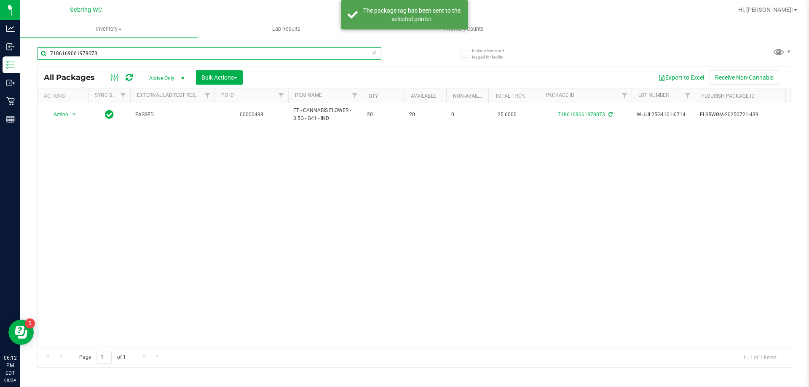
click at [117, 53] on input "7186169061978073" at bounding box center [209, 53] width 344 height 13
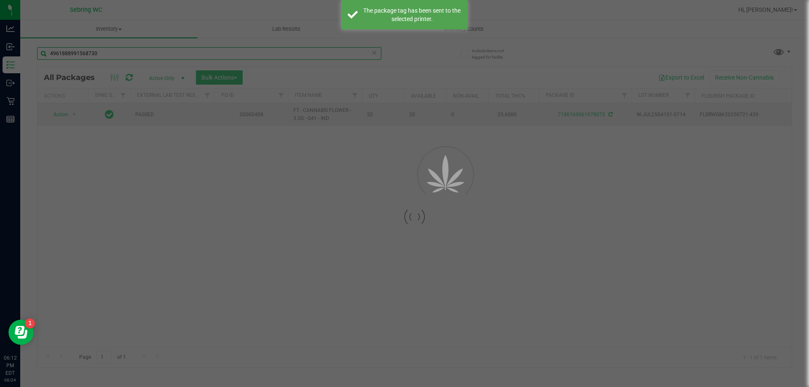
type input "4961888991568730"
click at [61, 117] on div at bounding box center [415, 217] width 754 height 300
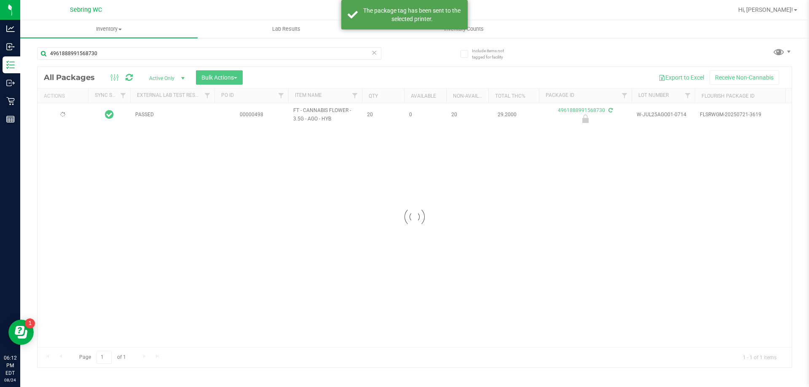
click at [61, 117] on div at bounding box center [415, 217] width 754 height 300
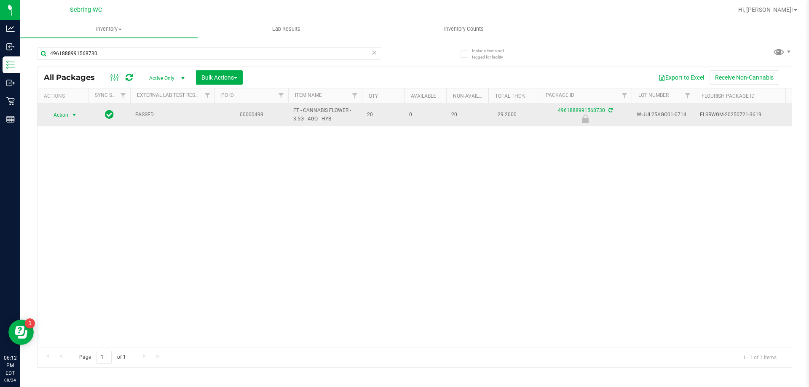
click at [70, 117] on span "select" at bounding box center [74, 115] width 11 height 12
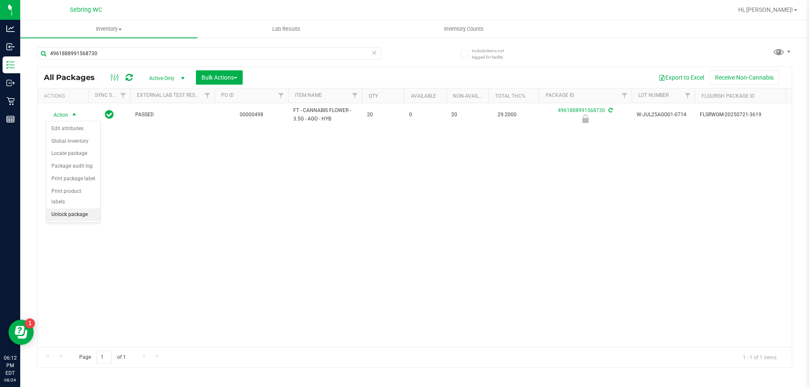
click at [86, 209] on li "Unlock package" at bounding box center [73, 215] width 54 height 13
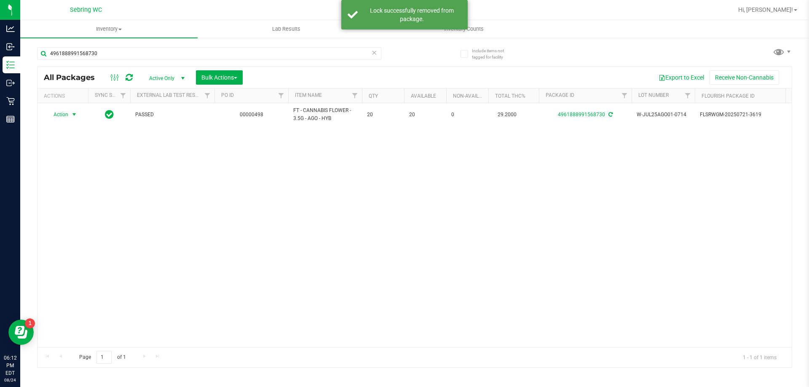
click at [60, 117] on span "Action" at bounding box center [57, 115] width 23 height 12
click at [94, 216] on li "Print package label" at bounding box center [78, 216] width 65 height 13
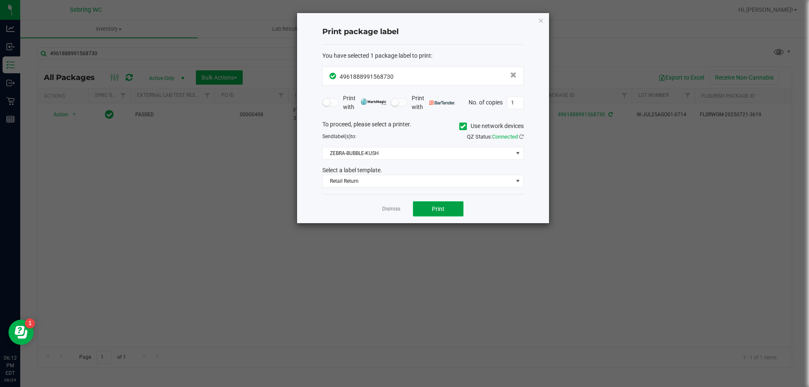
click at [443, 210] on span "Print" at bounding box center [438, 209] width 13 height 7
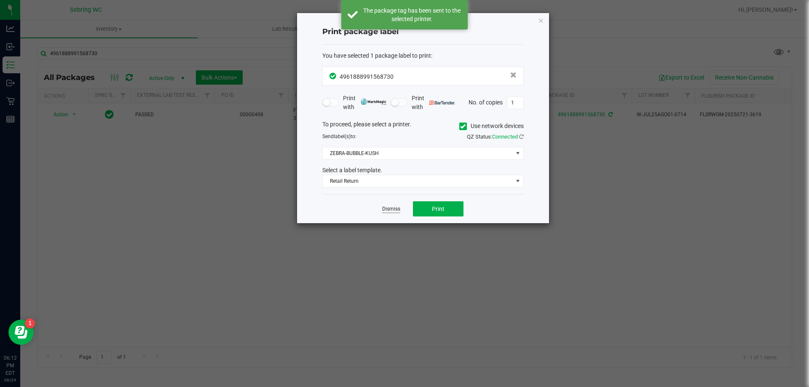
click at [394, 211] on link "Dismiss" at bounding box center [391, 209] width 18 height 7
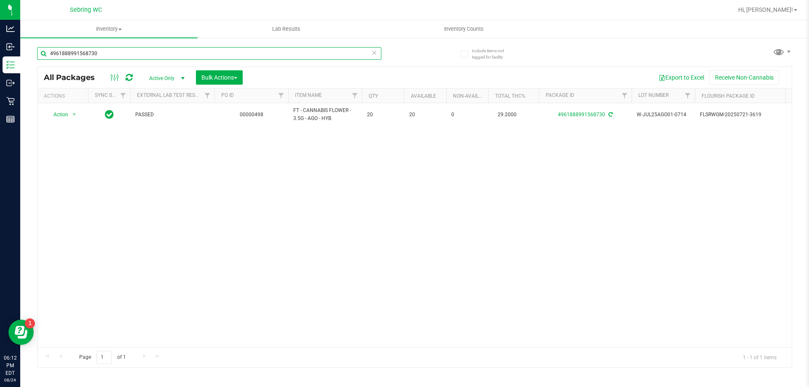
click at [186, 56] on input "4961888991568730" at bounding box center [209, 53] width 344 height 13
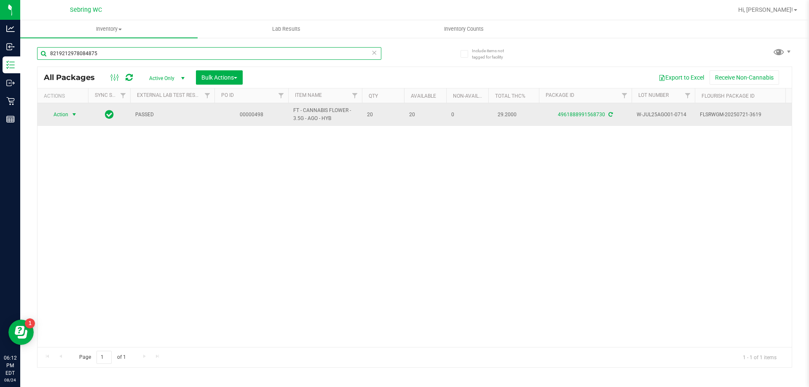
type input "8219212978084875"
click at [58, 115] on span "Action" at bounding box center [57, 115] width 23 height 12
click at [70, 115] on span "select" at bounding box center [74, 115] width 11 height 12
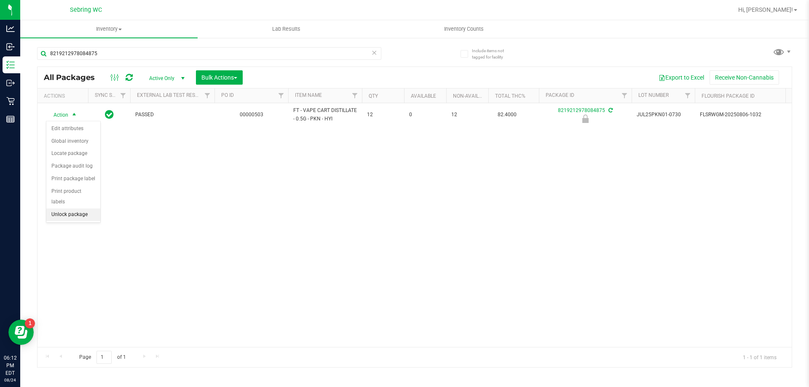
click at [74, 209] on li "Unlock package" at bounding box center [73, 215] width 54 height 13
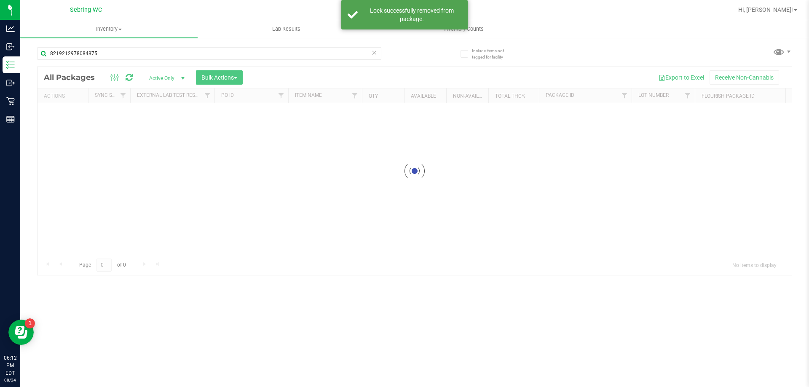
click at [63, 115] on div at bounding box center [415, 171] width 754 height 208
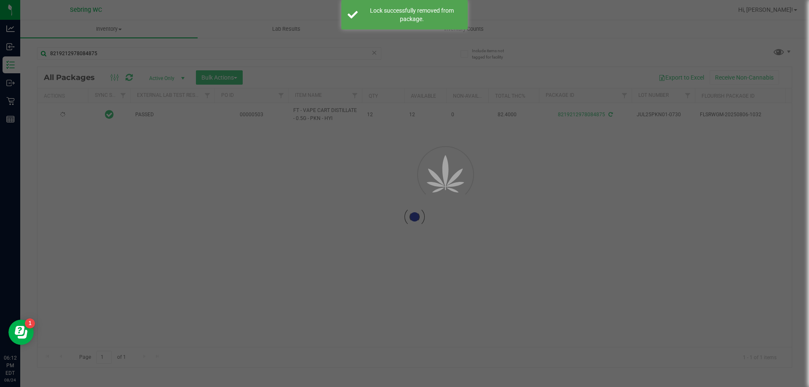
click at [63, 115] on div at bounding box center [404, 193] width 809 height 387
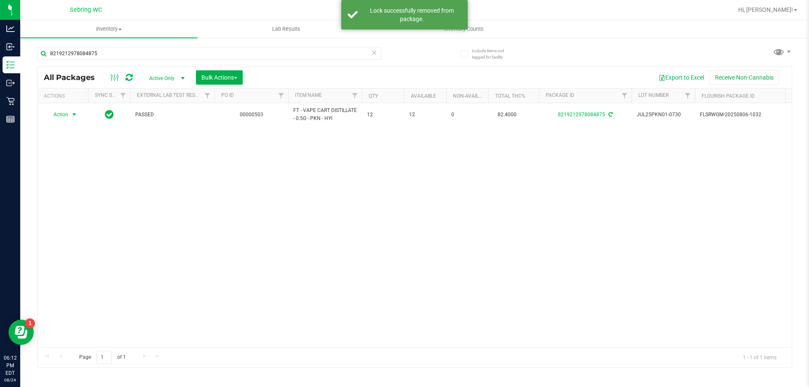
click at [64, 115] on span "Action" at bounding box center [57, 115] width 23 height 12
click at [96, 218] on li "Print package label" at bounding box center [78, 216] width 65 height 13
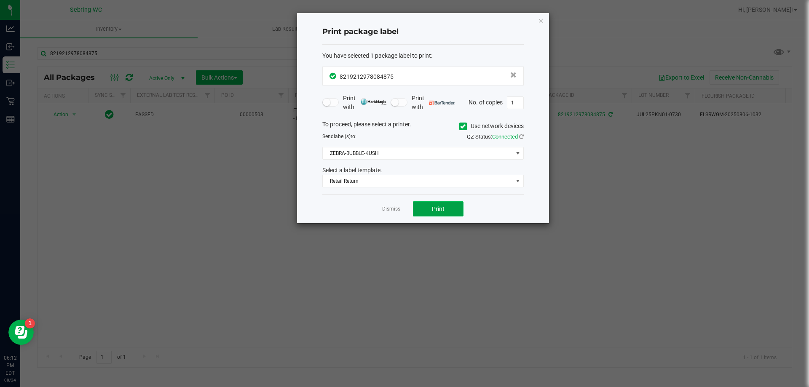
click at [441, 208] on span "Print" at bounding box center [438, 209] width 13 height 7
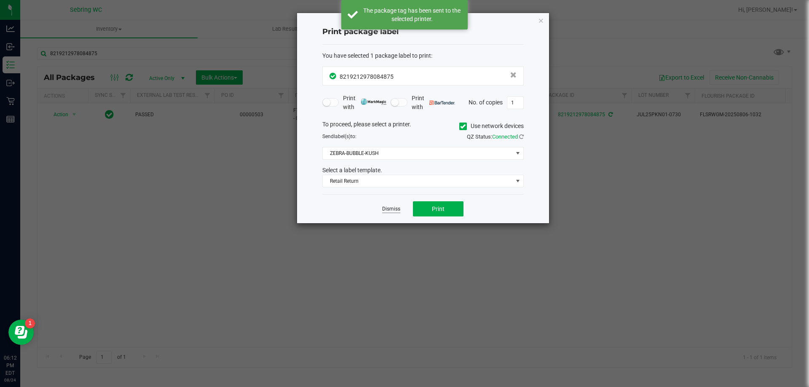
click at [399, 208] on link "Dismiss" at bounding box center [391, 209] width 18 height 7
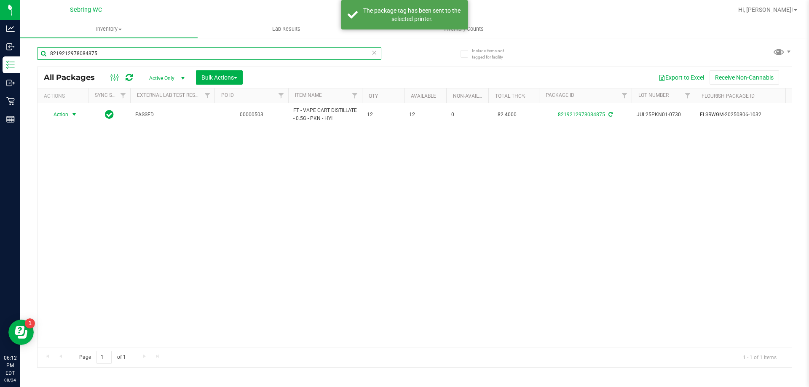
click at [103, 51] on input "8219212978084875" at bounding box center [209, 53] width 344 height 13
click at [104, 52] on input "8219212978084875" at bounding box center [209, 53] width 344 height 13
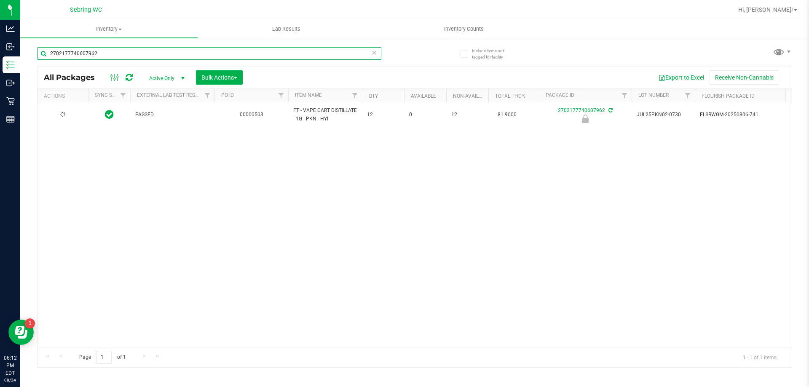
type input "2702177740607962"
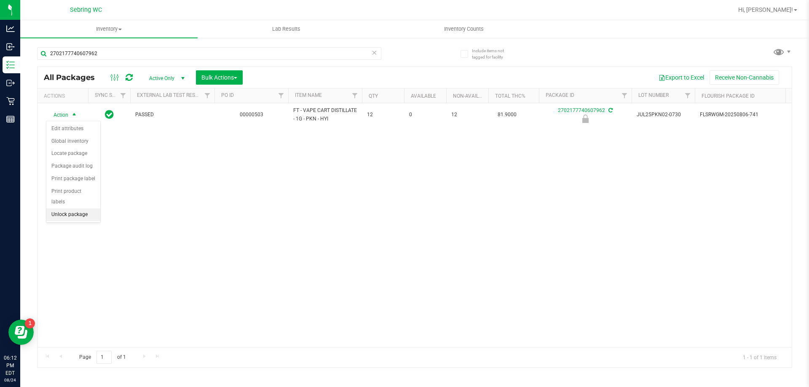
click at [86, 209] on li "Unlock package" at bounding box center [73, 215] width 54 height 13
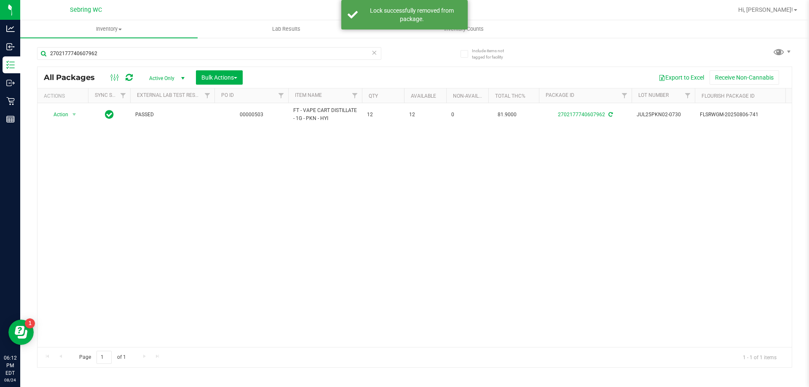
click at [67, 111] on span "Action" at bounding box center [57, 115] width 23 height 12
click at [103, 216] on li "Print package label" at bounding box center [78, 216] width 65 height 13
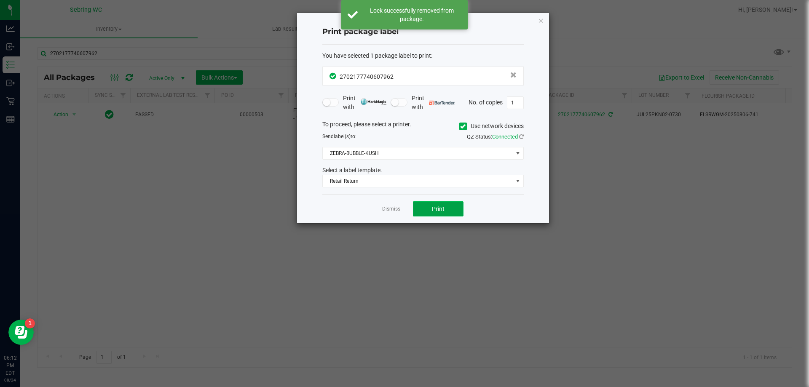
click at [437, 209] on span "Print" at bounding box center [438, 209] width 13 height 7
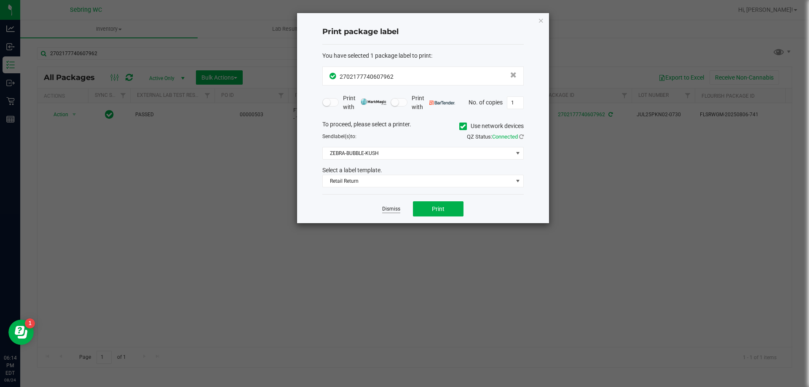
click at [390, 211] on link "Dismiss" at bounding box center [391, 209] width 18 height 7
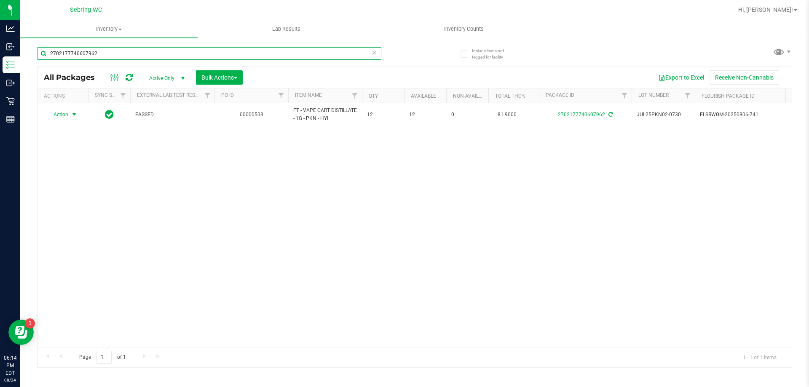
click at [371, 52] on input "2702177740607962" at bounding box center [209, 53] width 344 height 13
click at [367, 56] on input "2702177740607962" at bounding box center [209, 53] width 344 height 13
click at [371, 53] on input "2702177740607962" at bounding box center [209, 53] width 344 height 13
click at [375, 51] on icon at bounding box center [374, 52] width 6 height 10
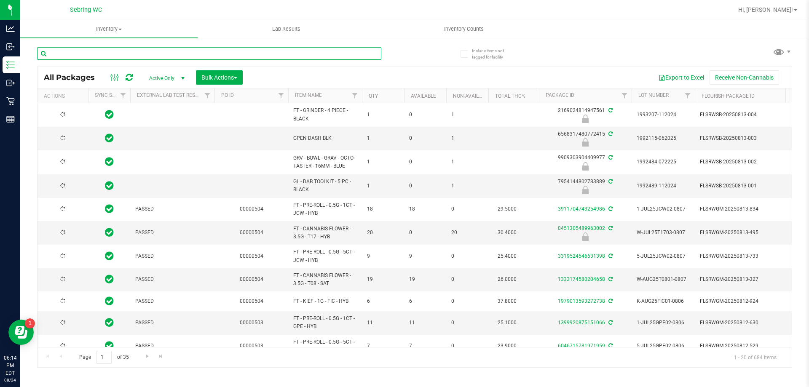
click at [121, 54] on input "text" at bounding box center [209, 53] width 344 height 13
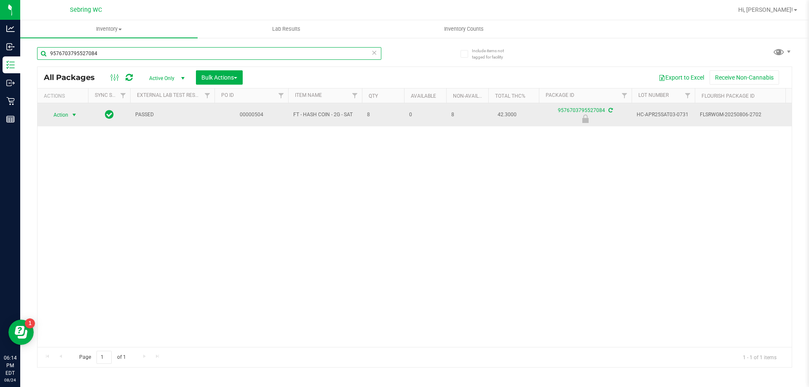
type input "9576703795527084"
click at [72, 118] on span "select" at bounding box center [74, 115] width 7 height 7
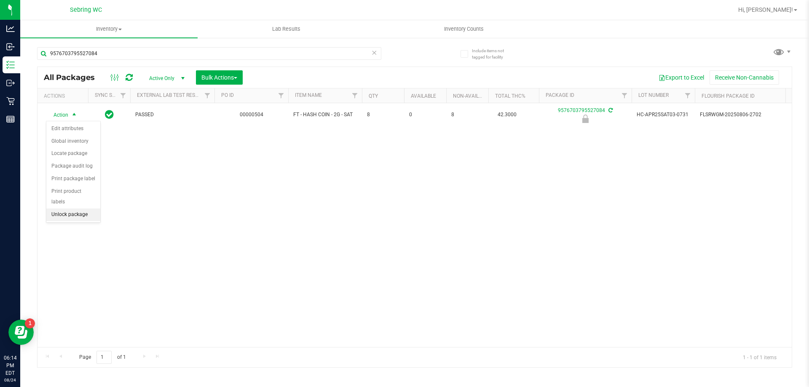
click at [71, 209] on li "Unlock package" at bounding box center [73, 215] width 54 height 13
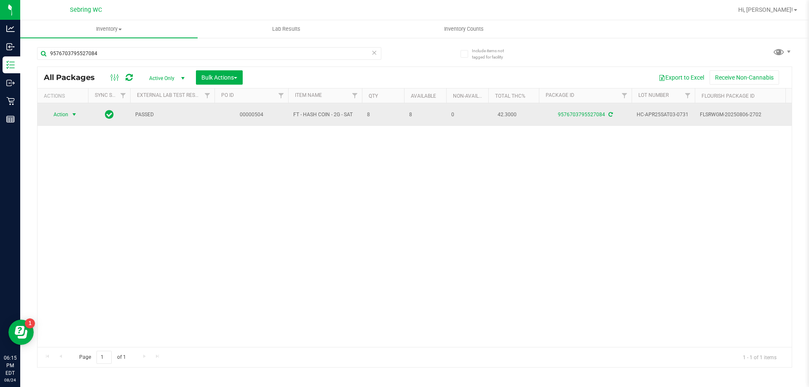
click at [72, 115] on span "select" at bounding box center [74, 114] width 7 height 7
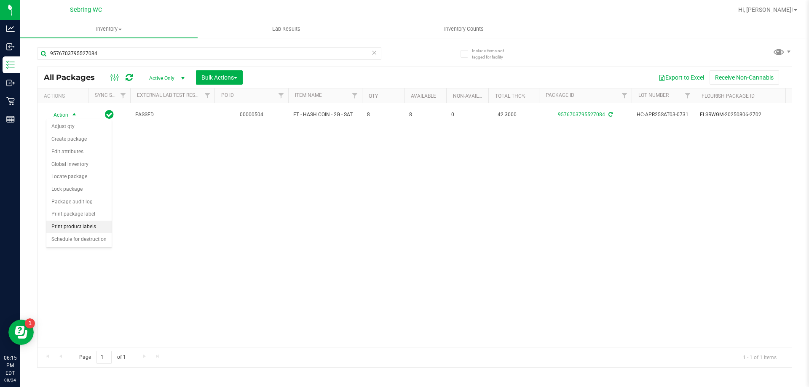
click at [85, 227] on li "Print product labels" at bounding box center [78, 227] width 65 height 13
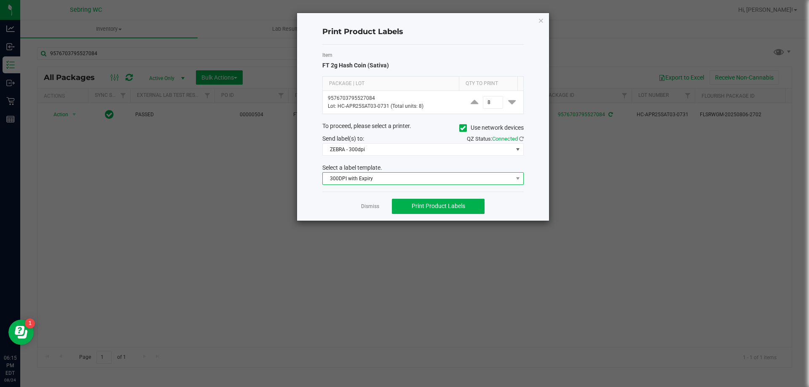
click at [367, 178] on span "300DPI with Expiry" at bounding box center [418, 179] width 190 height 12
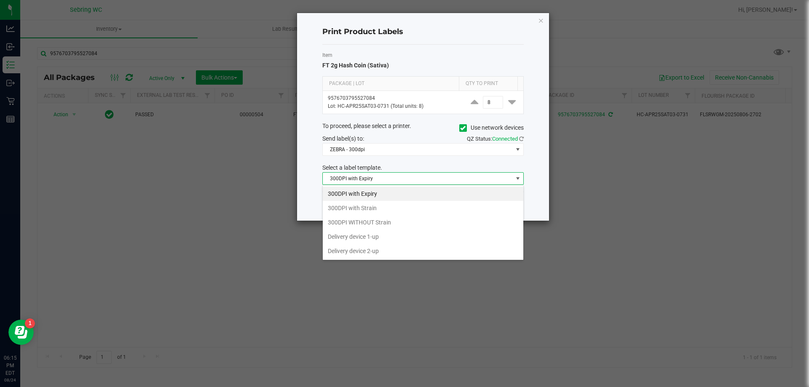
scroll to position [13, 201]
click at [250, 195] on ngb-modal-window "Print Product Labels Item FT 2g Hash Coin (Sativa) Package | Lot Qty to Print 9…" at bounding box center [407, 193] width 815 height 387
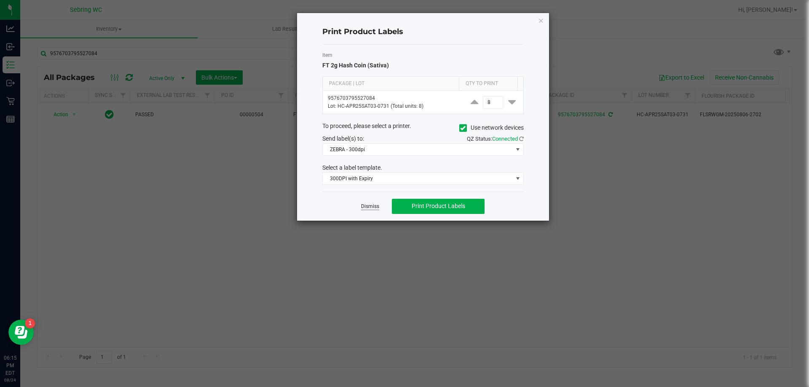
click at [369, 209] on link "Dismiss" at bounding box center [370, 206] width 18 height 7
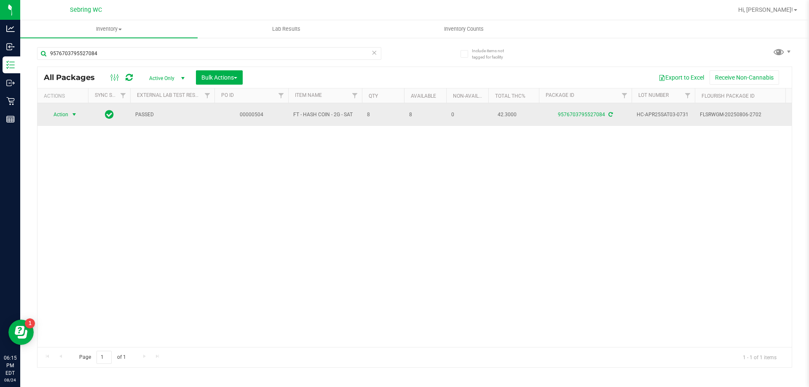
click at [76, 111] on span "select" at bounding box center [74, 114] width 7 height 7
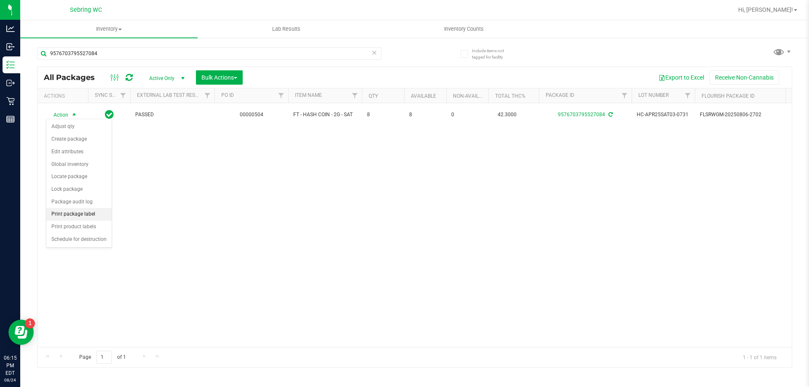
click at [85, 214] on li "Print package label" at bounding box center [78, 214] width 65 height 13
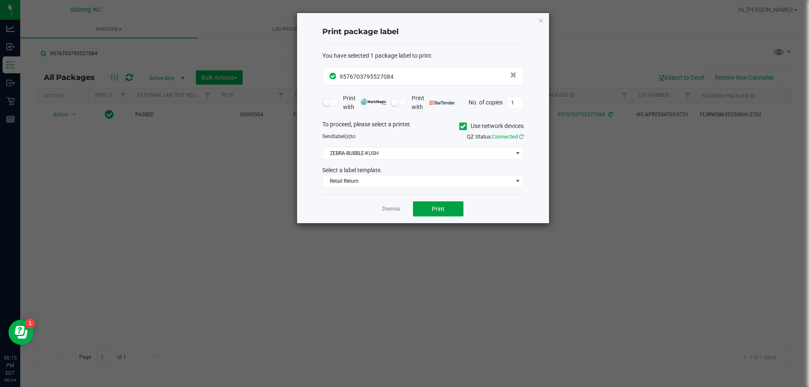
click at [442, 214] on button "Print" at bounding box center [438, 208] width 51 height 15
click at [386, 208] on link "Dismiss" at bounding box center [391, 209] width 18 height 7
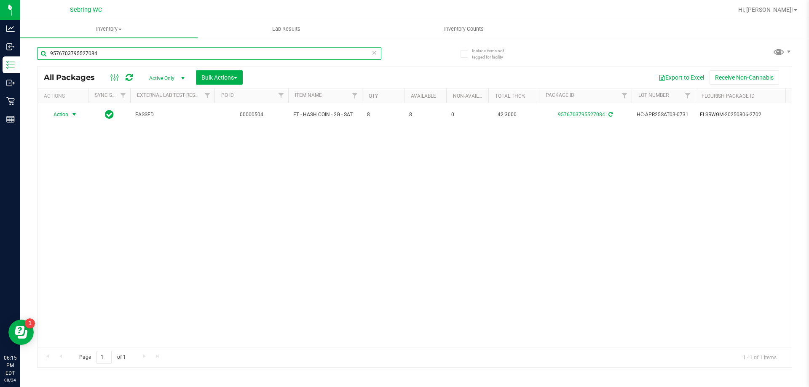
click at [102, 51] on input "9576703795527084" at bounding box center [209, 53] width 344 height 13
click at [377, 49] on icon at bounding box center [374, 52] width 6 height 10
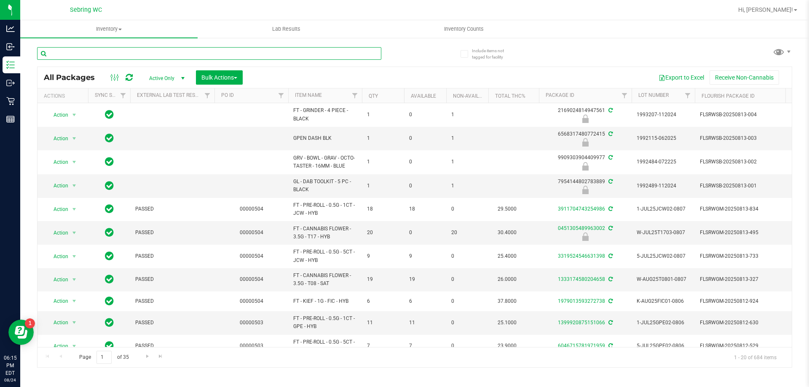
click at [116, 52] on input "text" at bounding box center [209, 53] width 344 height 13
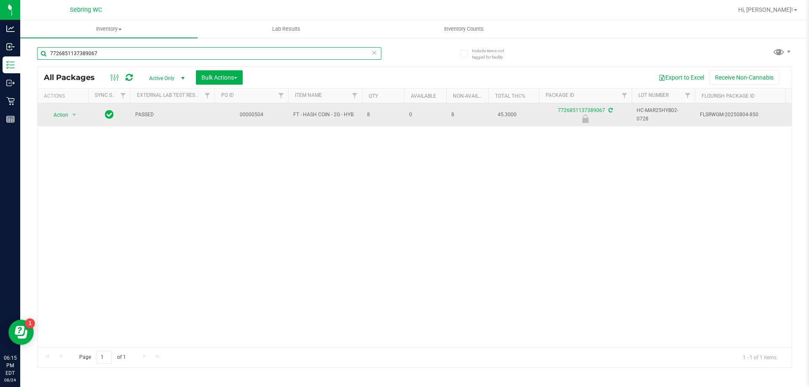
type input "7726851137389067"
click at [63, 110] on span "Action" at bounding box center [57, 115] width 23 height 12
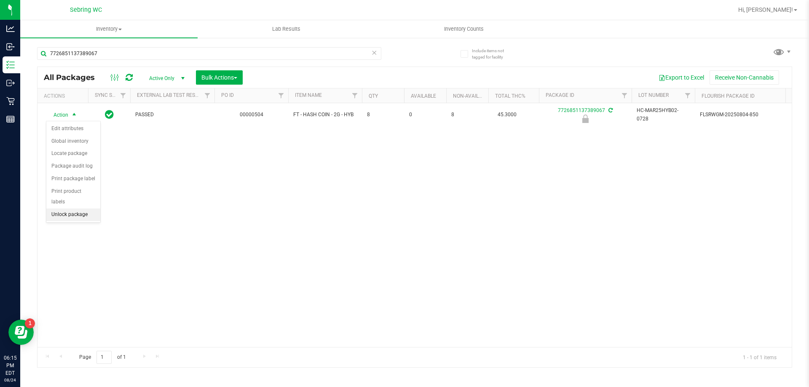
click at [61, 209] on li "Unlock package" at bounding box center [73, 215] width 54 height 13
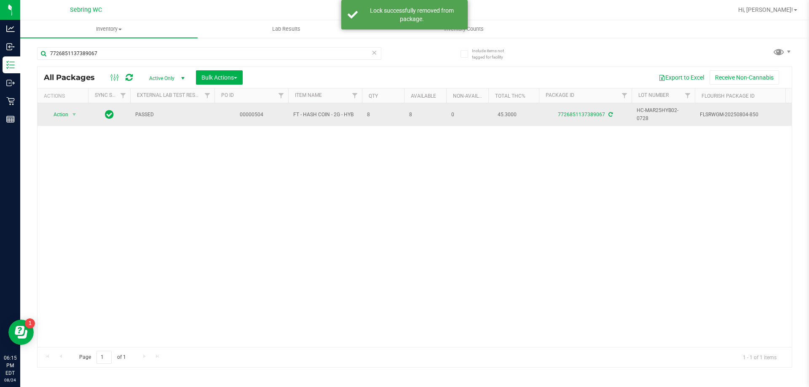
click at [56, 116] on span "Action" at bounding box center [57, 115] width 23 height 12
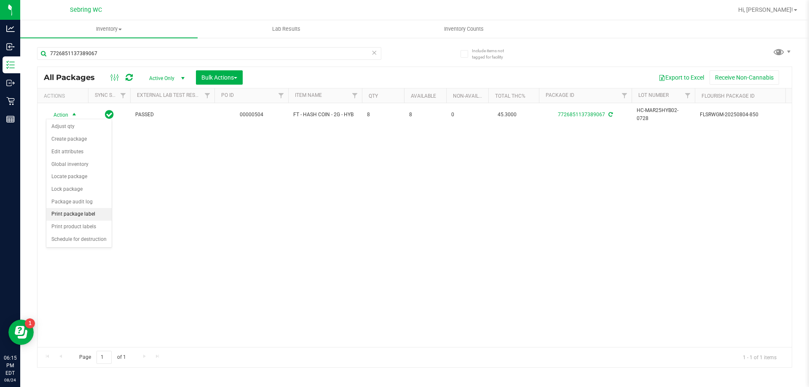
click at [92, 215] on li "Print package label" at bounding box center [78, 214] width 65 height 13
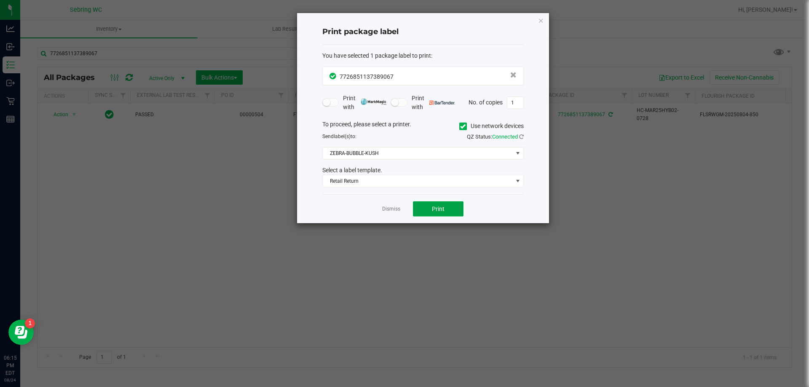
click at [445, 214] on button "Print" at bounding box center [438, 208] width 51 height 15
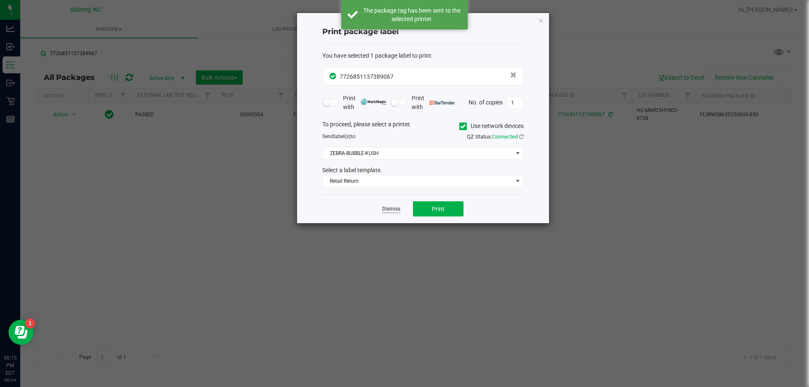
click at [384, 208] on link "Dismiss" at bounding box center [391, 209] width 18 height 7
